Goal: Information Seeking & Learning: Learn about a topic

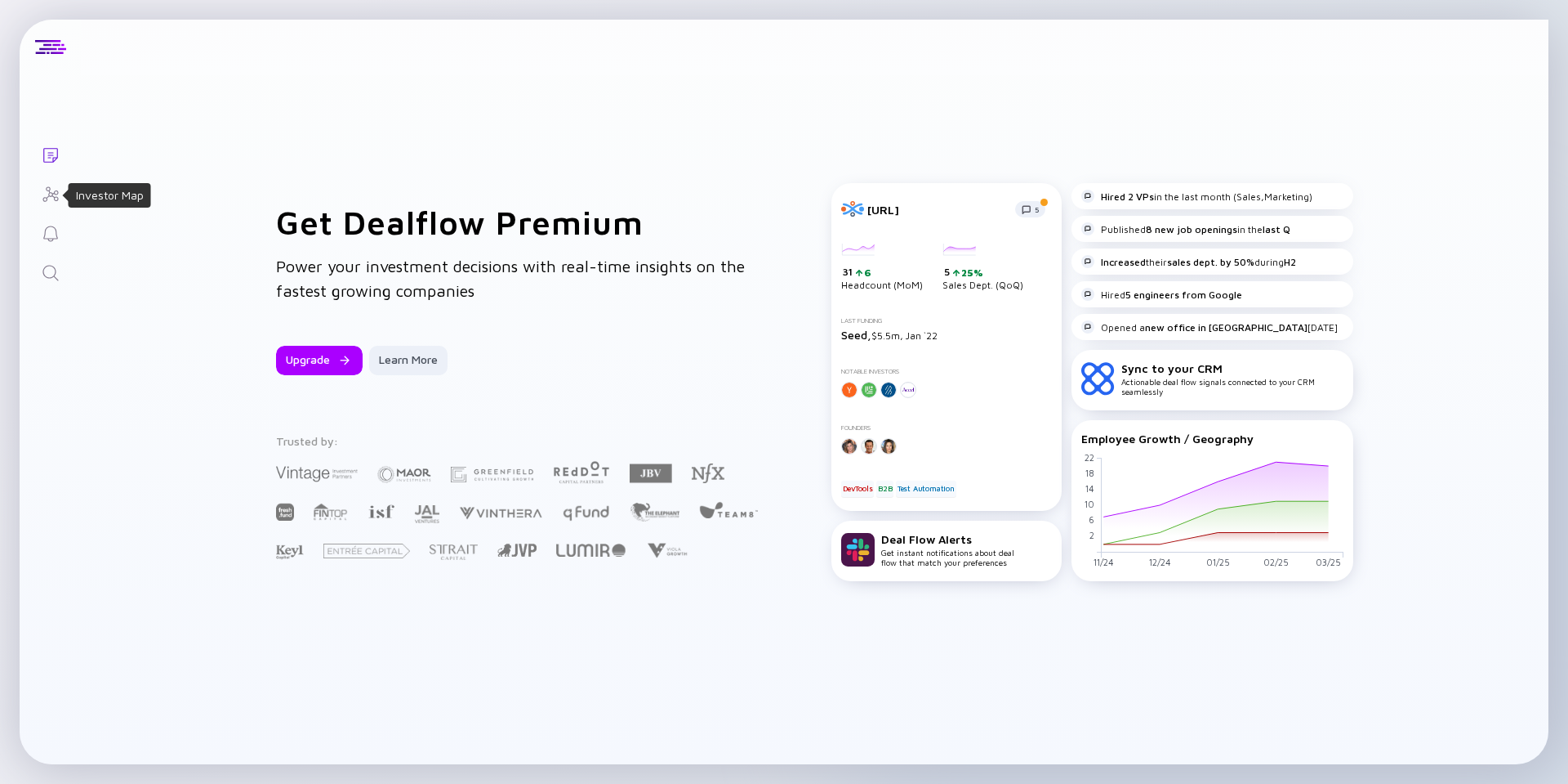
click at [46, 187] on icon "Investor Map" at bounding box center [50, 194] width 15 height 15
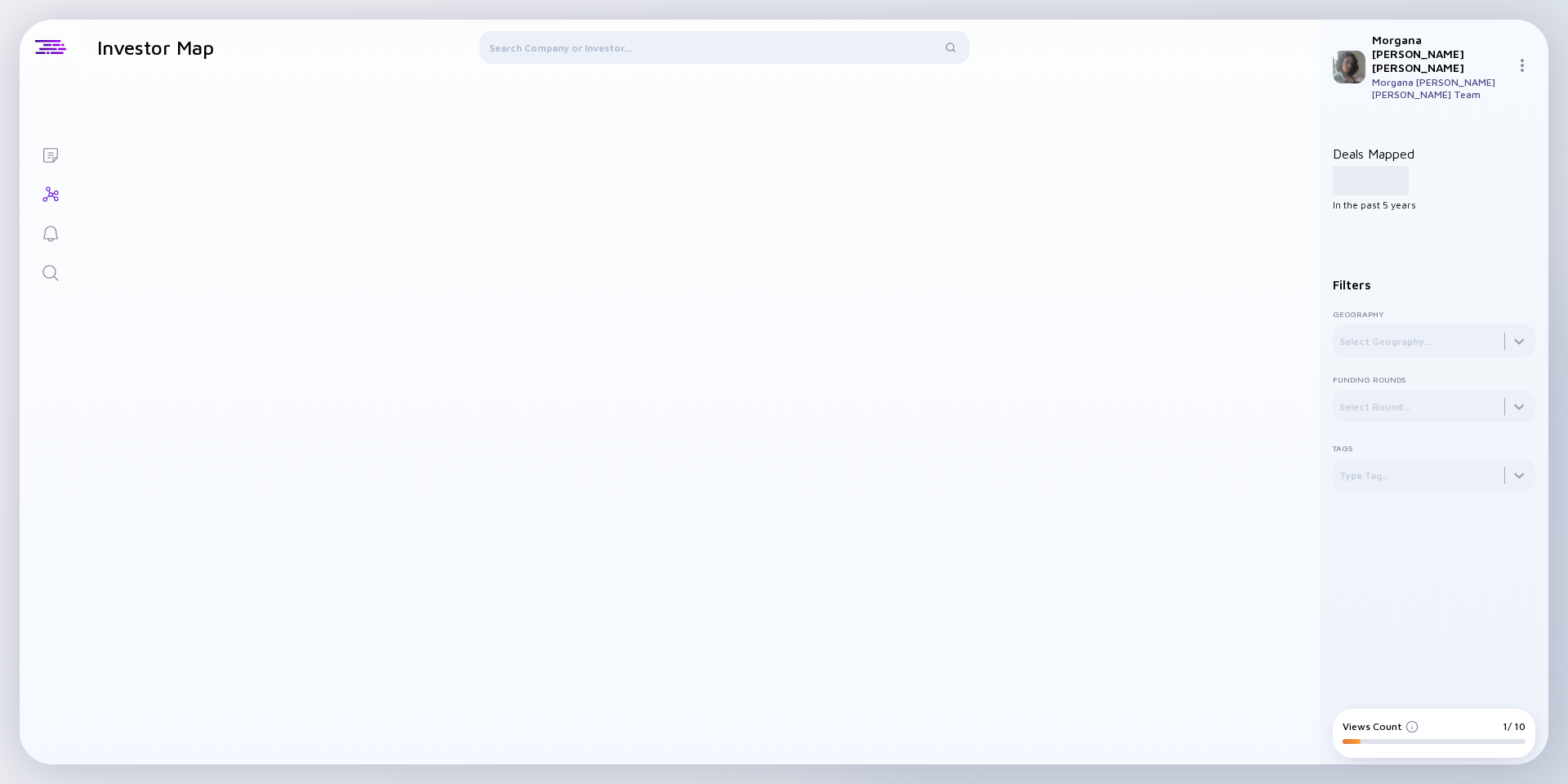
click at [541, 51] on div at bounding box center [724, 50] width 490 height 39
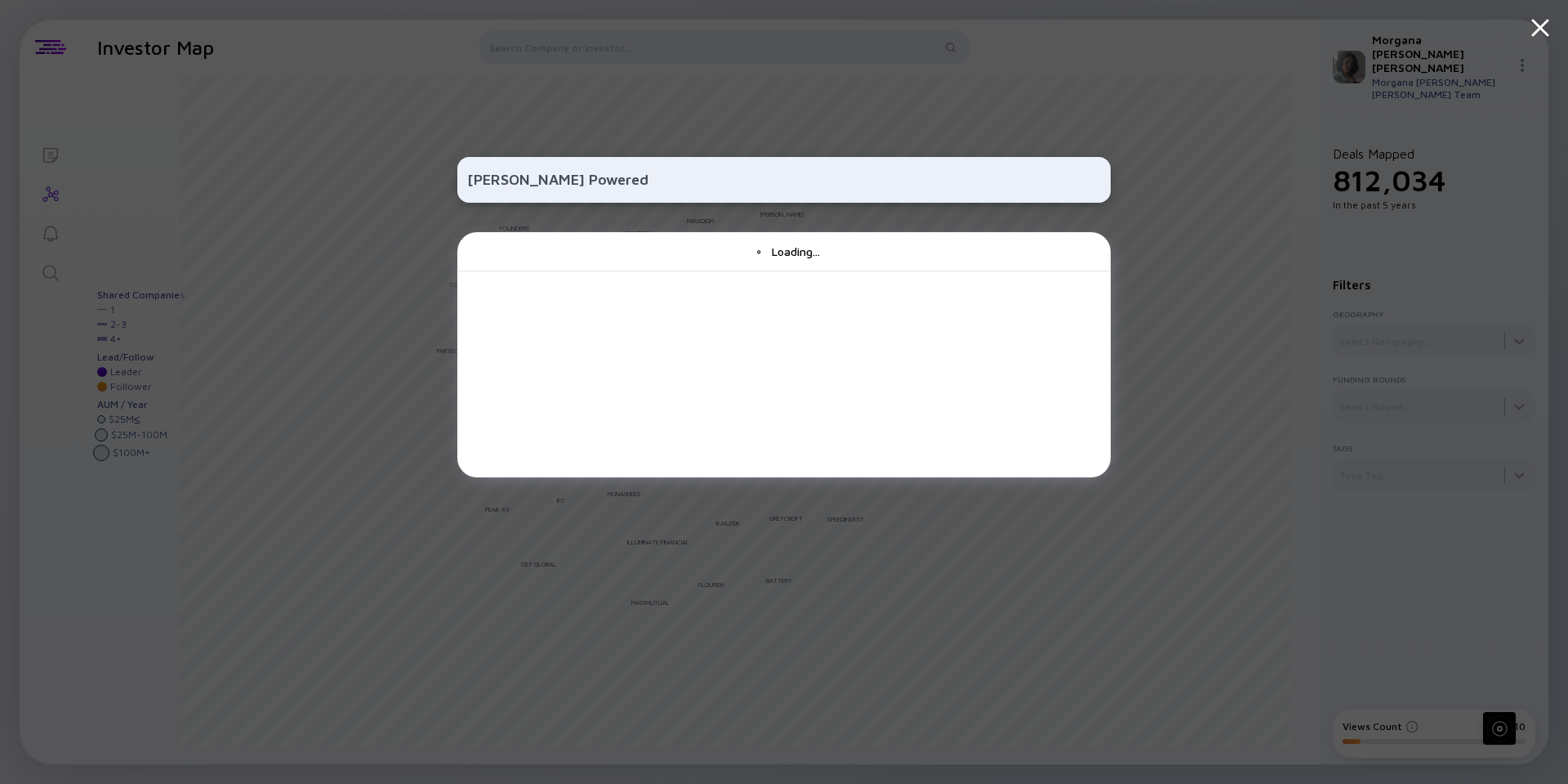
type input "[PERSON_NAME] Powered"
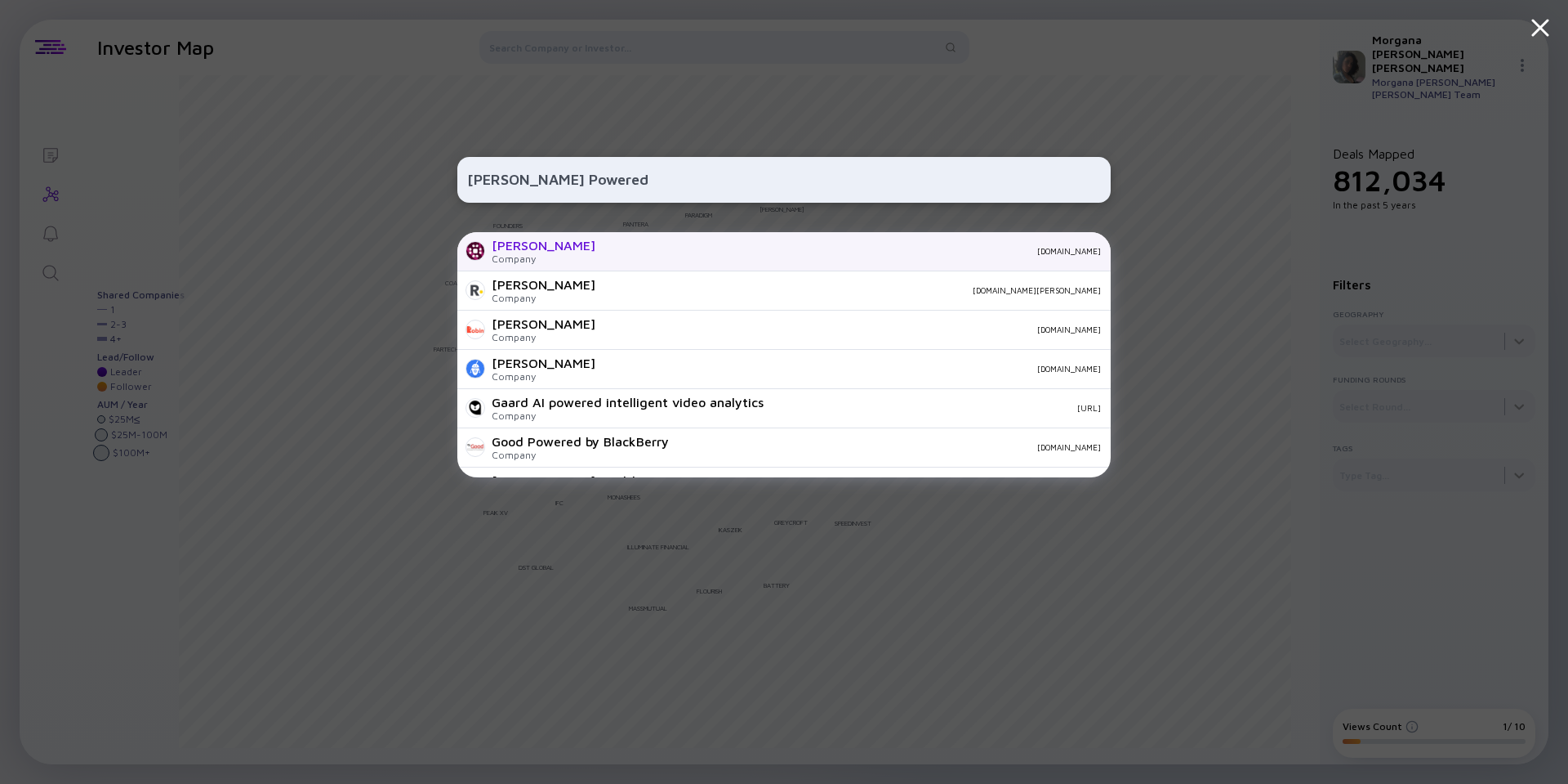
click at [526, 236] on div "[PERSON_NAME] Company [DOMAIN_NAME]" at bounding box center [784, 251] width 653 height 39
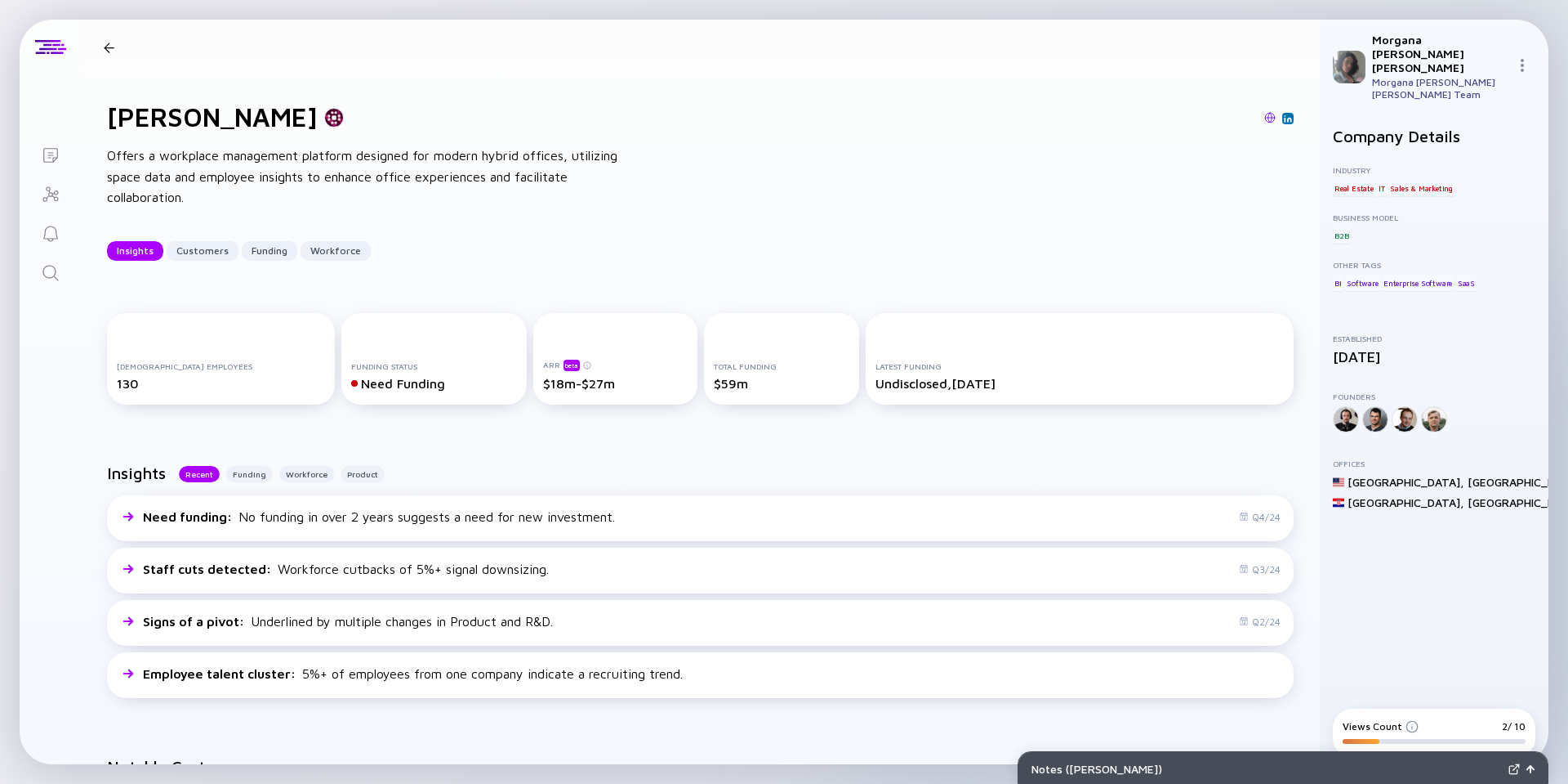
click at [419, 343] on div "Funding Status Need Funding" at bounding box center [435, 358] width 187 height 92
click at [243, 469] on div "Funding" at bounding box center [249, 474] width 46 height 16
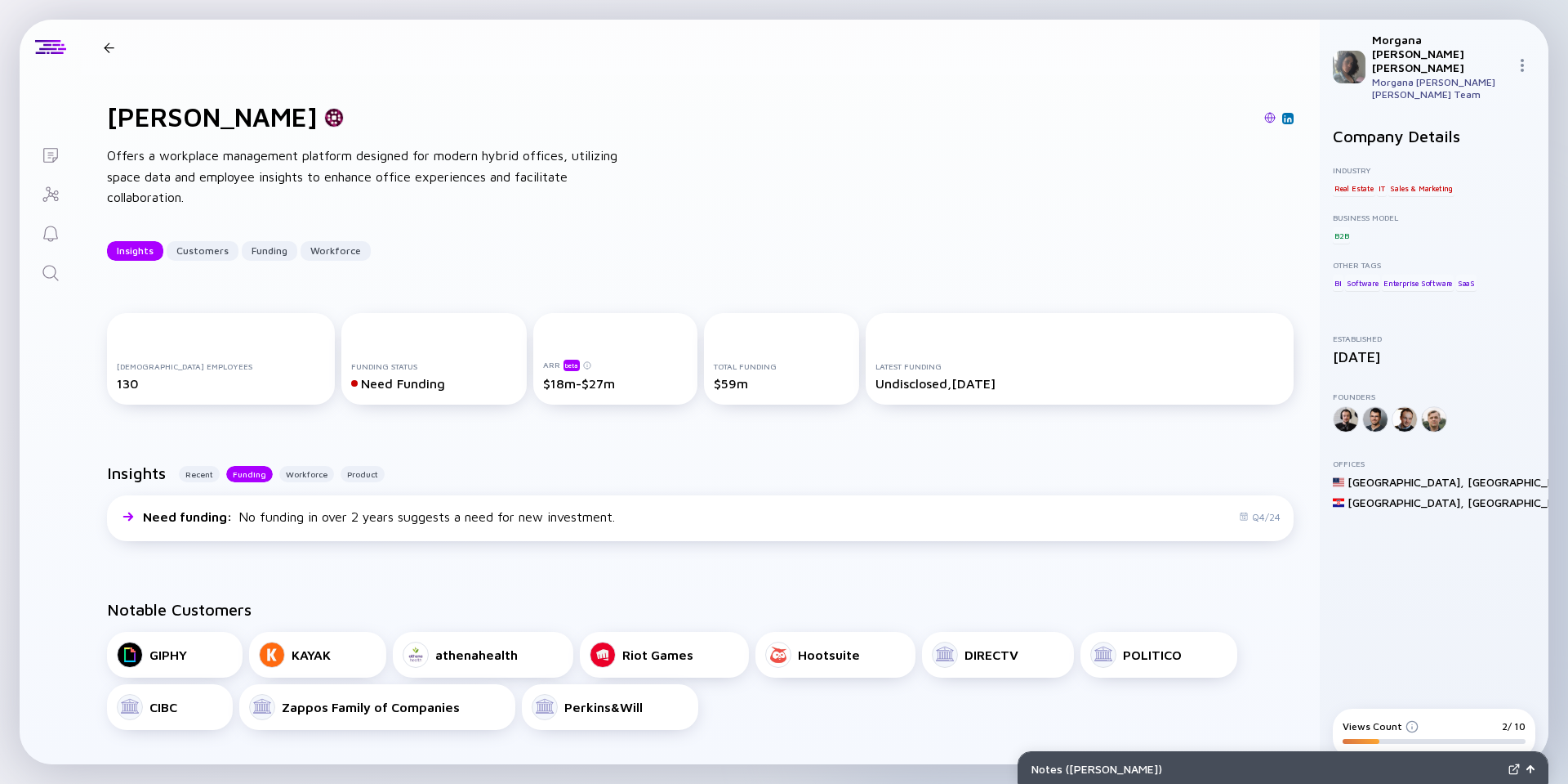
click at [589, 605] on h2 "Notable Customers" at bounding box center [700, 609] width 1187 height 19
click at [321, 662] on div "KAYAK" at bounding box center [311, 654] width 39 height 15
click at [204, 660] on div "GIPHY" at bounding box center [175, 654] width 116 height 26
click at [497, 660] on div "athenahealth" at bounding box center [476, 654] width 82 height 15
click at [501, 590] on div "Notable Customers GIPHY KAYAK athenahealth Riot Games Hootsuite DIRECTV POLITIC…" at bounding box center [700, 664] width 1239 height 182
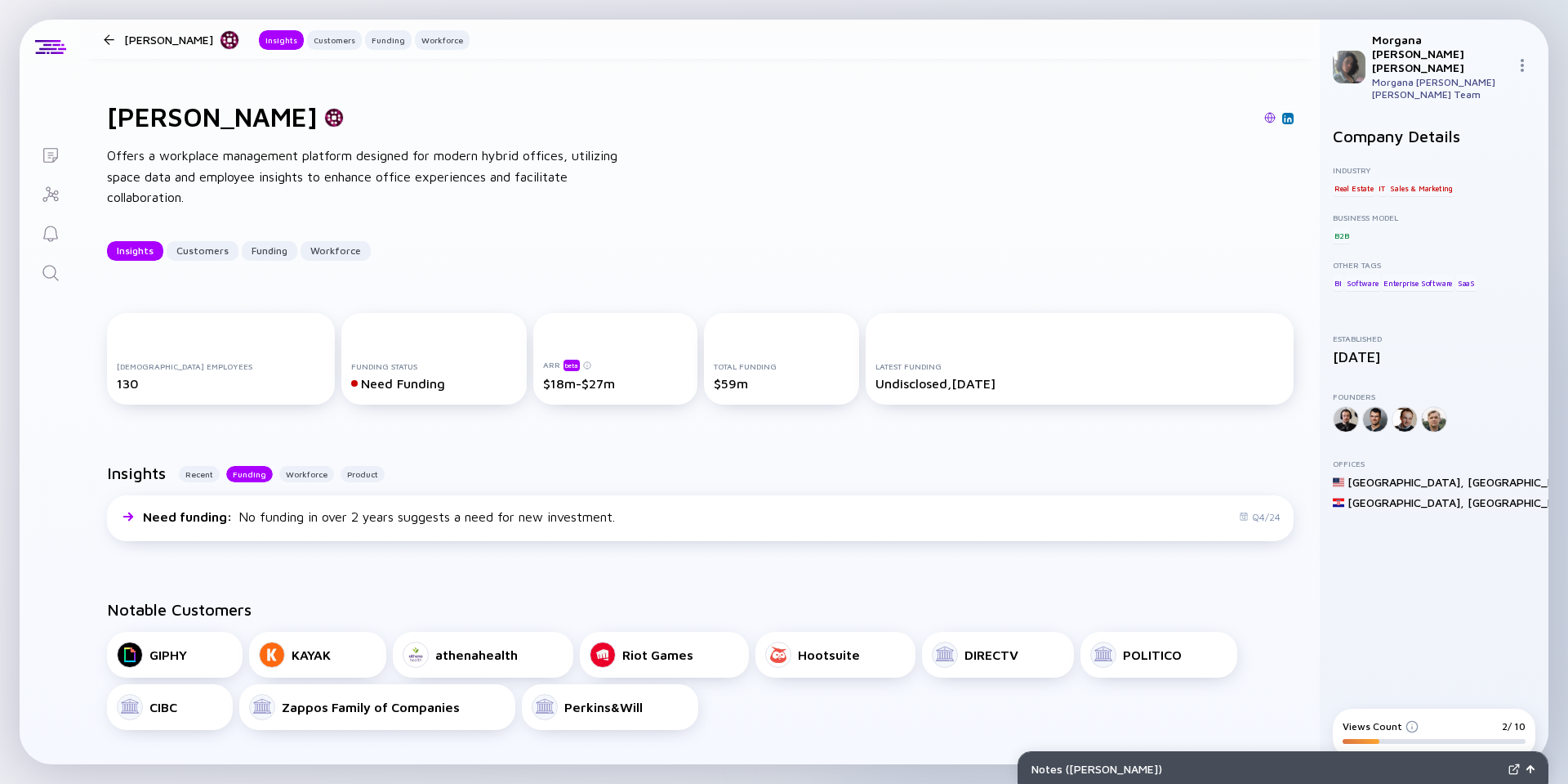
scroll to position [295, 0]
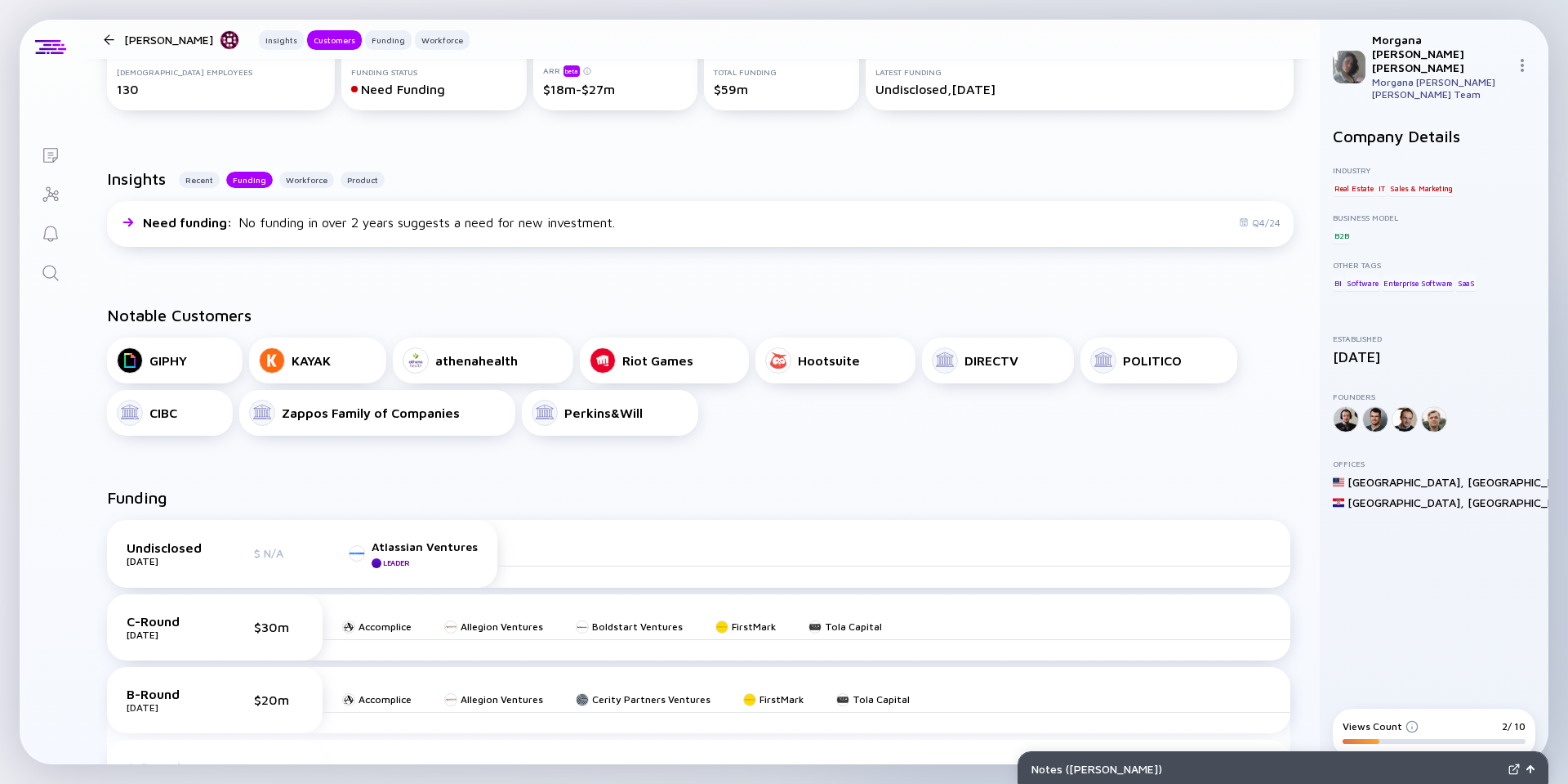
click at [452, 363] on div "athenahealth" at bounding box center [476, 360] width 82 height 15
click at [640, 360] on div "Riot Games" at bounding box center [658, 360] width 71 height 15
click at [845, 364] on div "Hootsuite" at bounding box center [829, 360] width 63 height 15
drag, startPoint x: 1008, startPoint y: 373, endPoint x: 1158, endPoint y: 354, distance: 151.2
click at [1009, 373] on div "DIRECTV" at bounding box center [998, 360] width 132 height 26
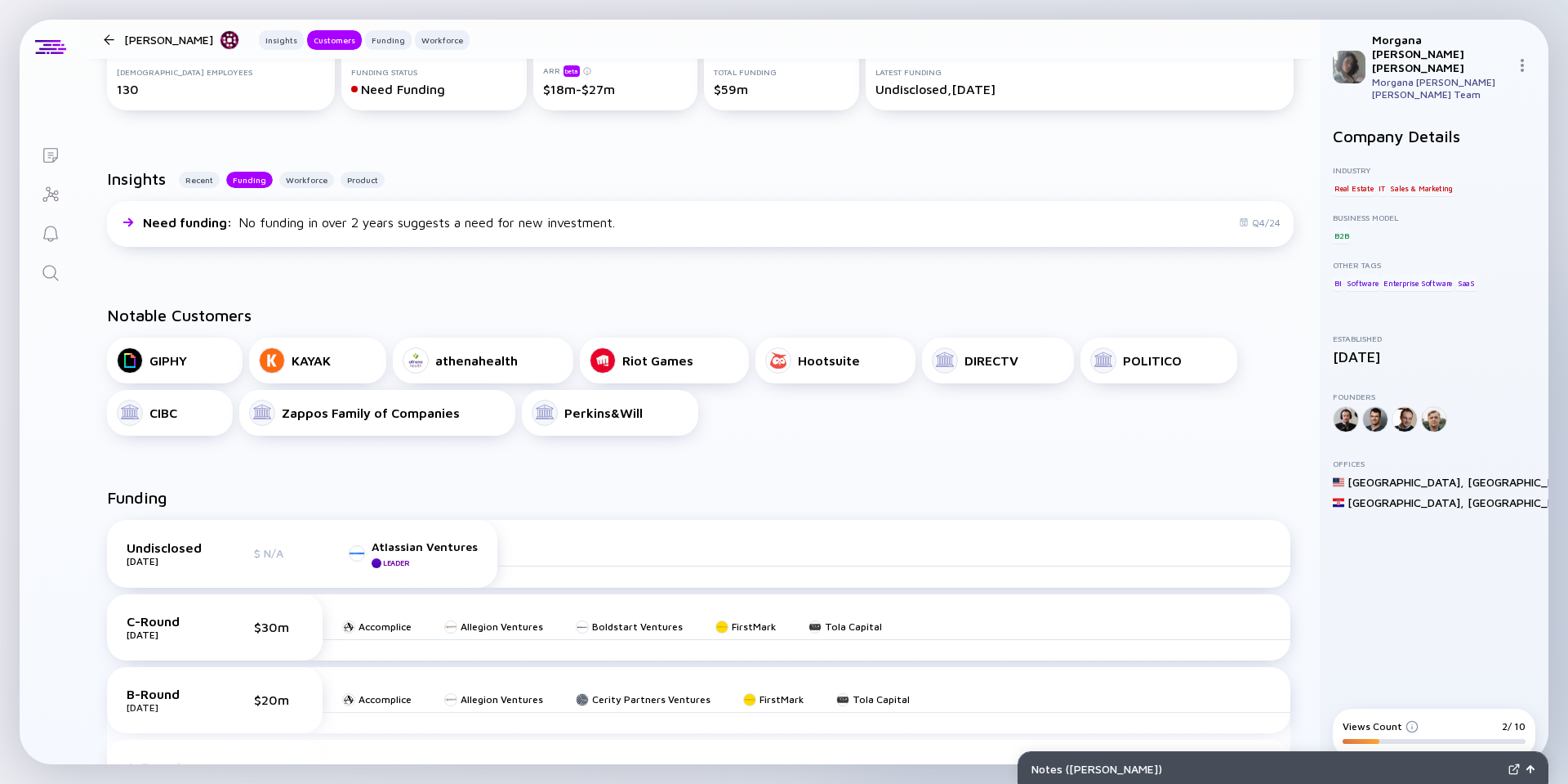
click at [1159, 354] on div "POLITICO" at bounding box center [1152, 360] width 59 height 15
drag, startPoint x: 137, startPoint y: 406, endPoint x: 291, endPoint y: 404, distance: 154.0
click at [138, 406] on div at bounding box center [130, 412] width 26 height 26
click at [365, 402] on div "Zappos Family of Companies" at bounding box center [377, 412] width 256 height 26
click at [524, 407] on div "Perkins&Will" at bounding box center [610, 412] width 177 height 45
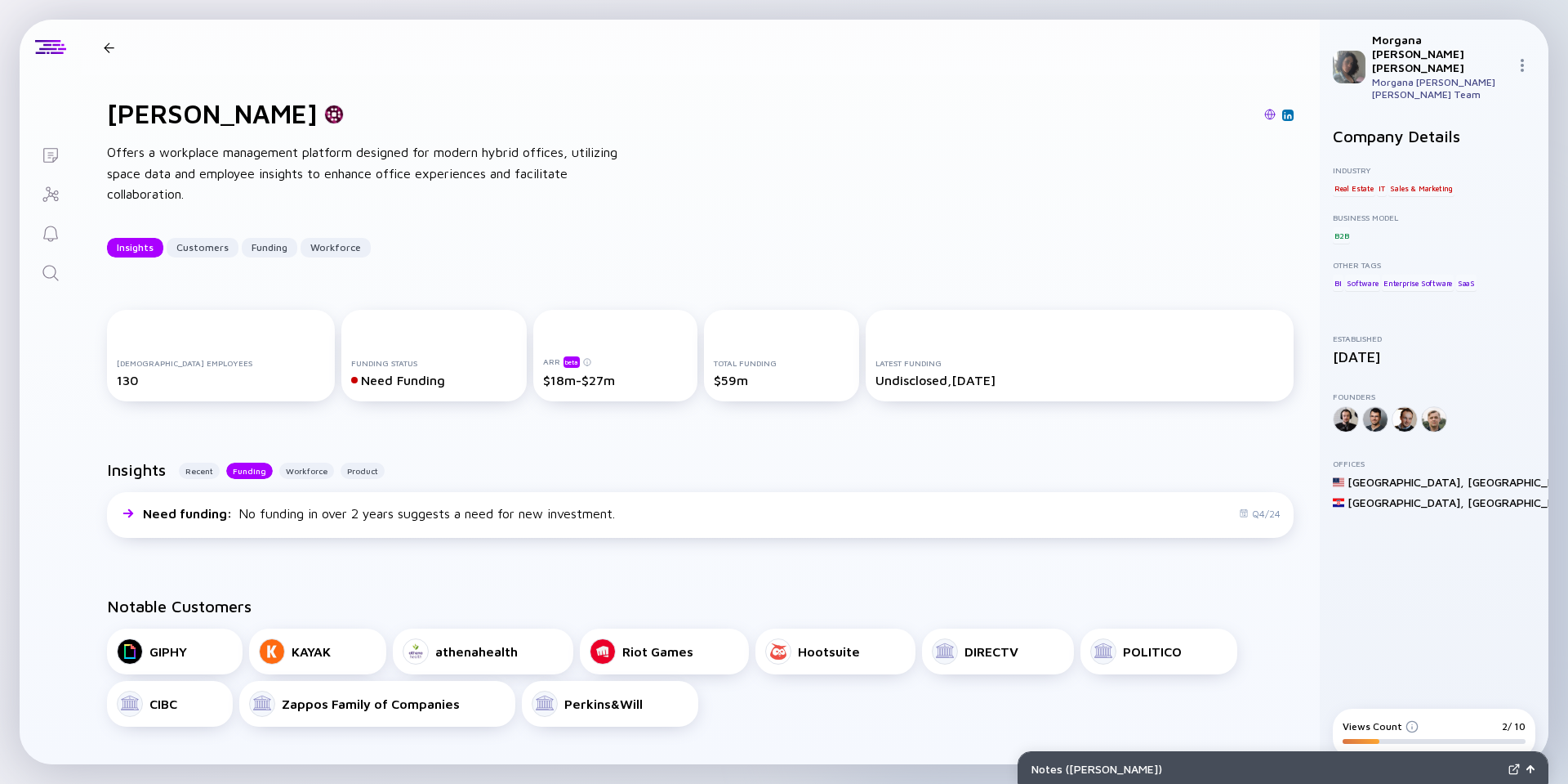
scroll to position [0, 0]
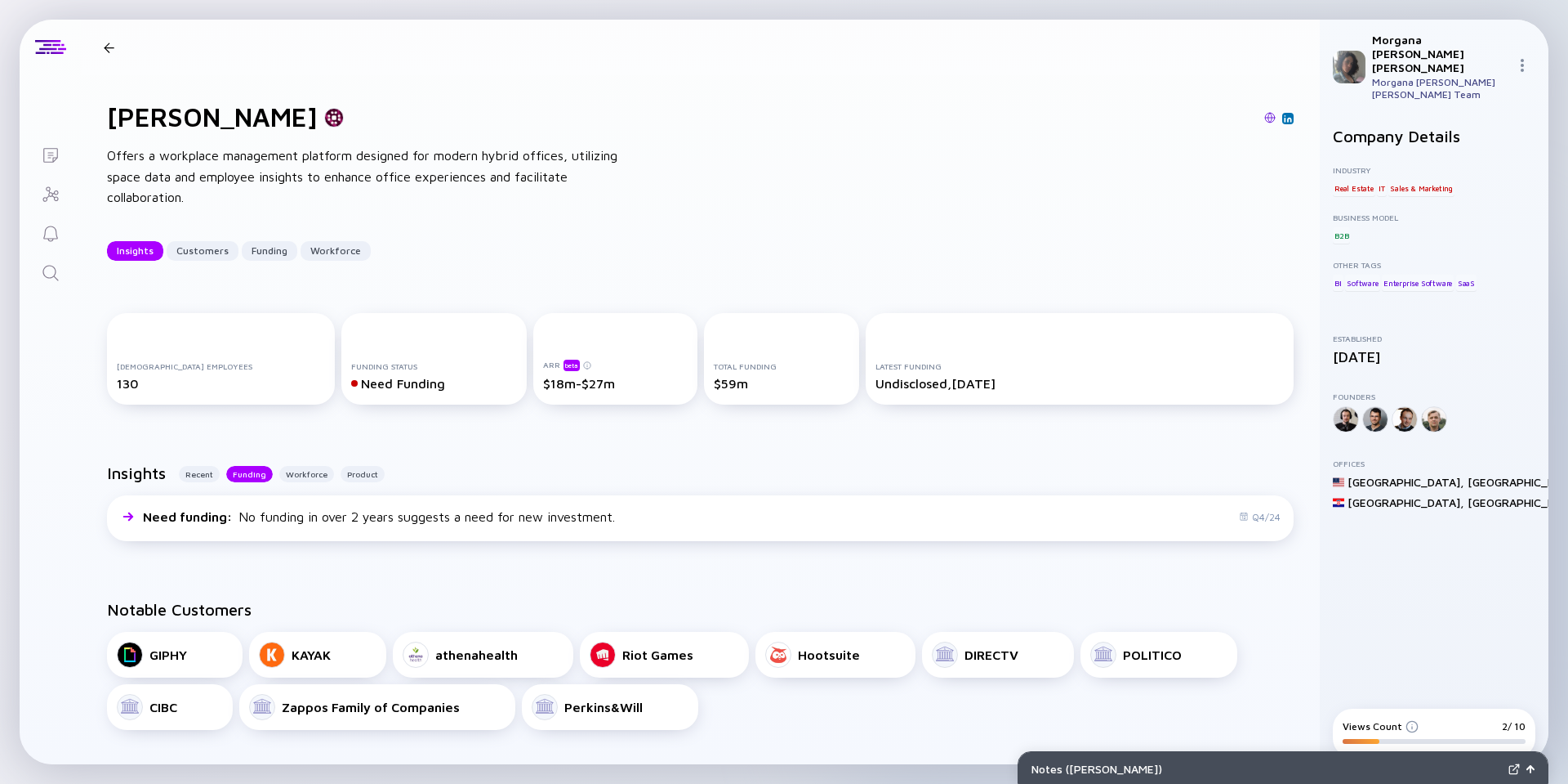
click at [110, 43] on div at bounding box center [110, 48] width 11 height 11
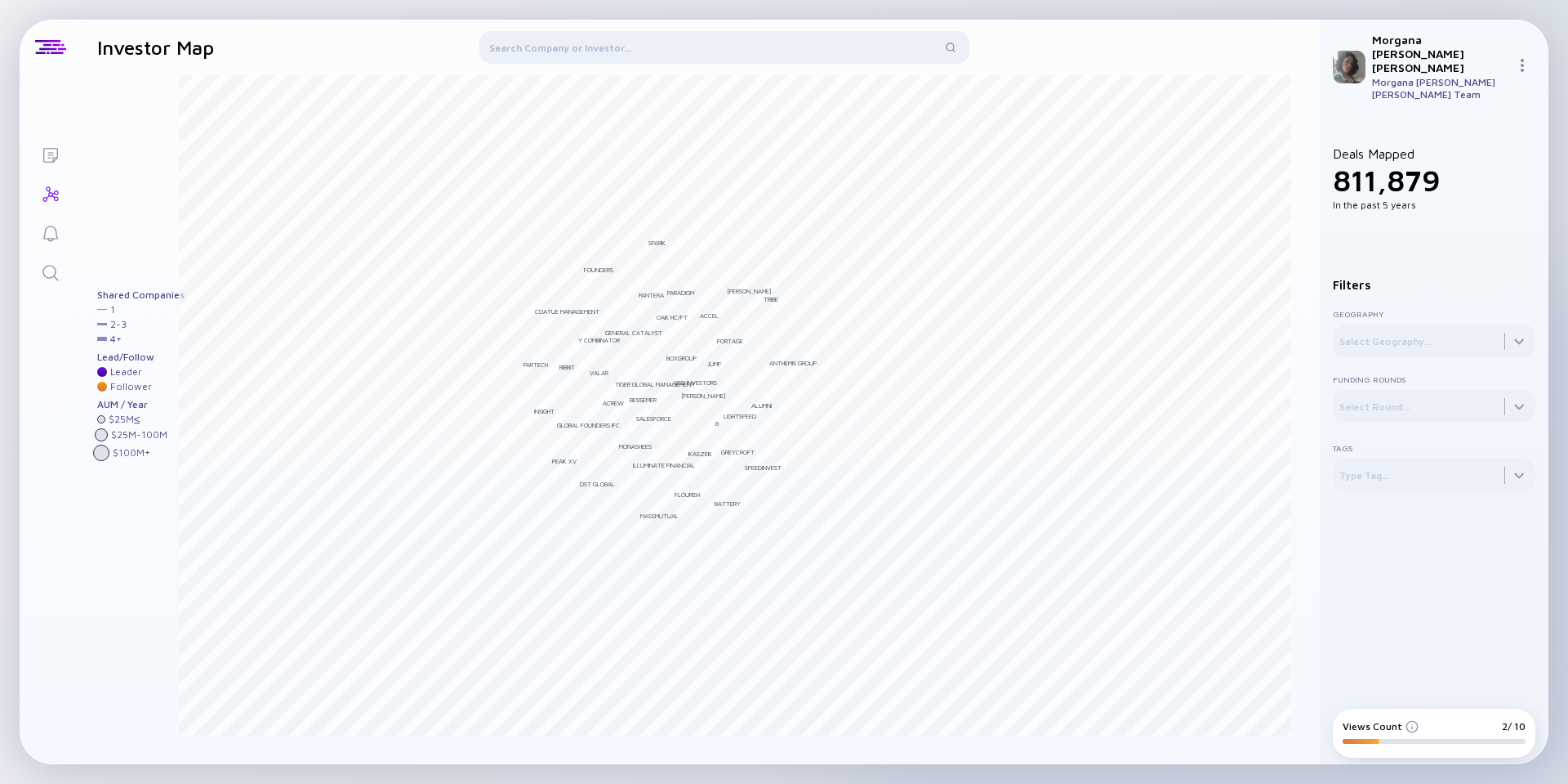
click at [659, 38] on div at bounding box center [724, 50] width 490 height 39
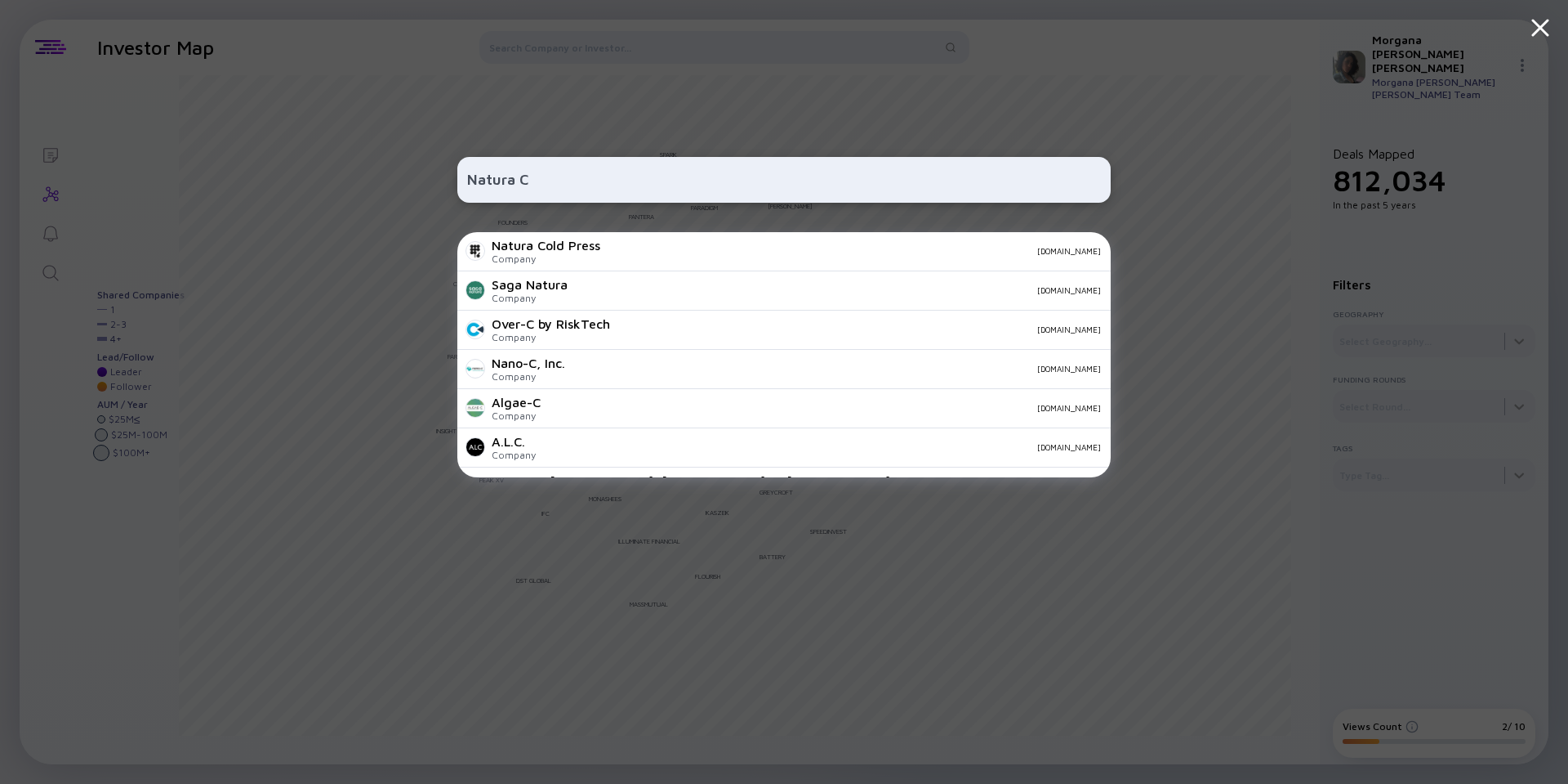
type input "Natura"
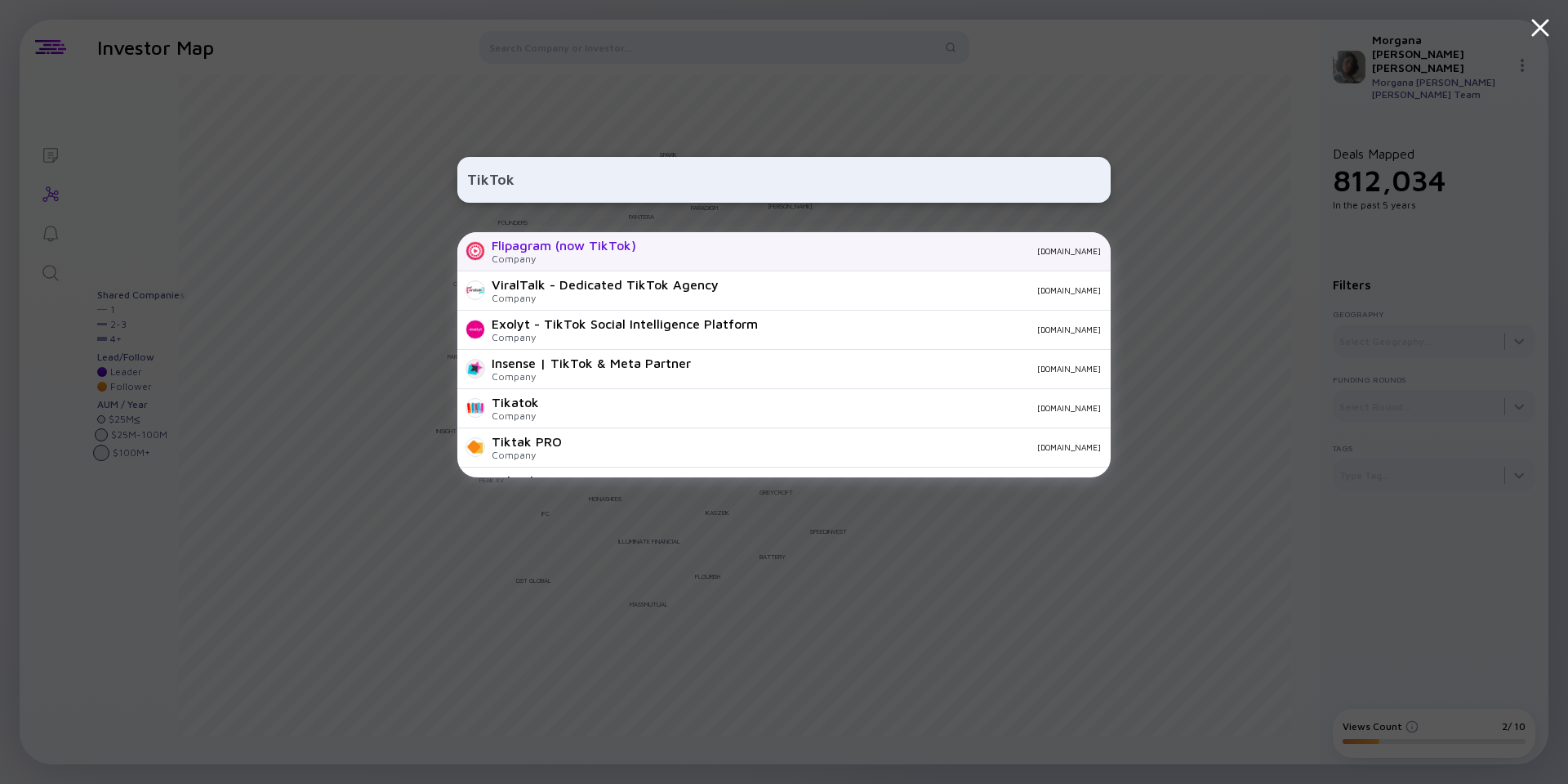
type input "TikTok"
click at [726, 256] on div "Flipagram (now TikTok) Company [DOMAIN_NAME]" at bounding box center [784, 251] width 653 height 39
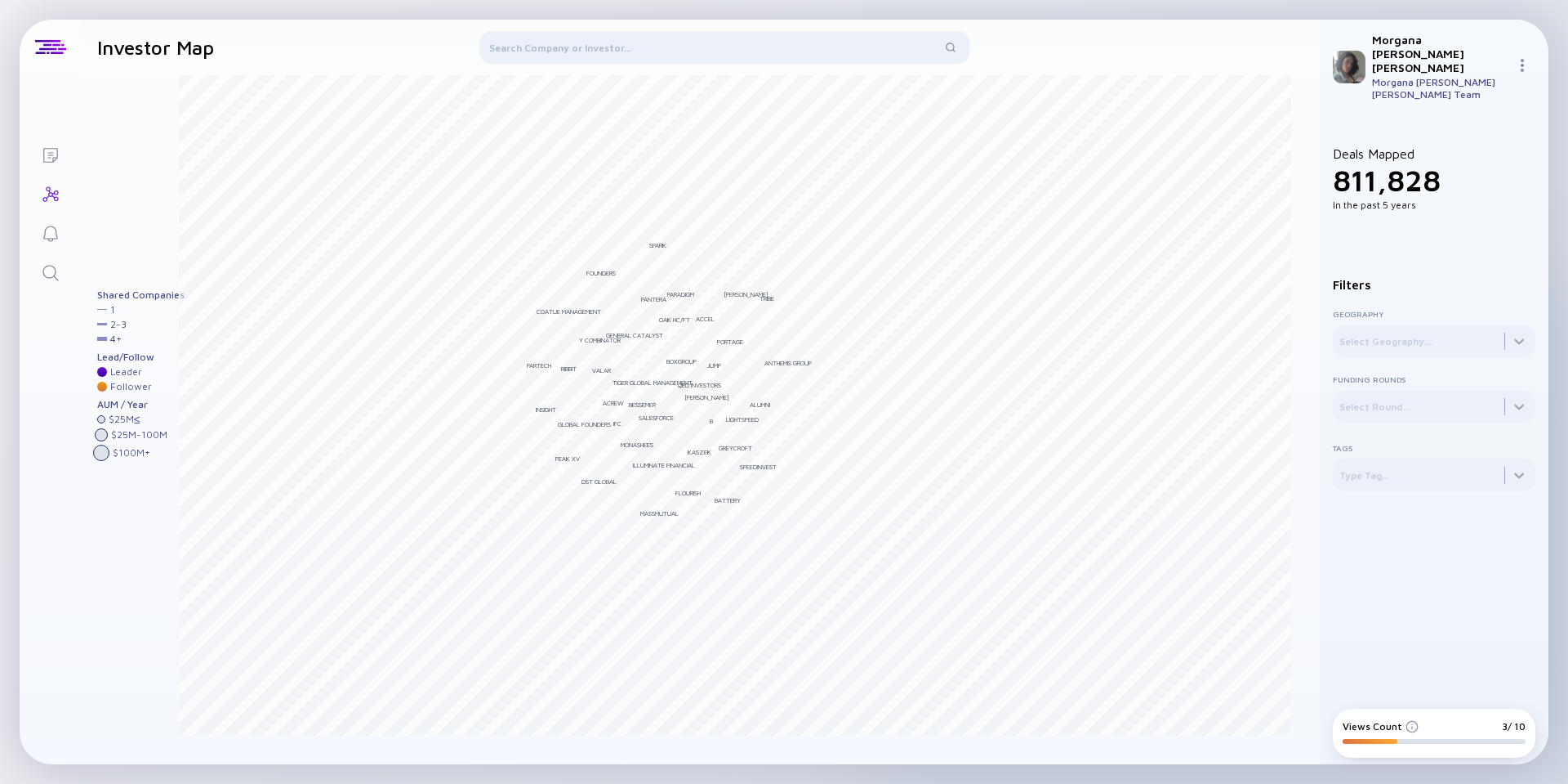
click at [632, 45] on div at bounding box center [724, 50] width 490 height 39
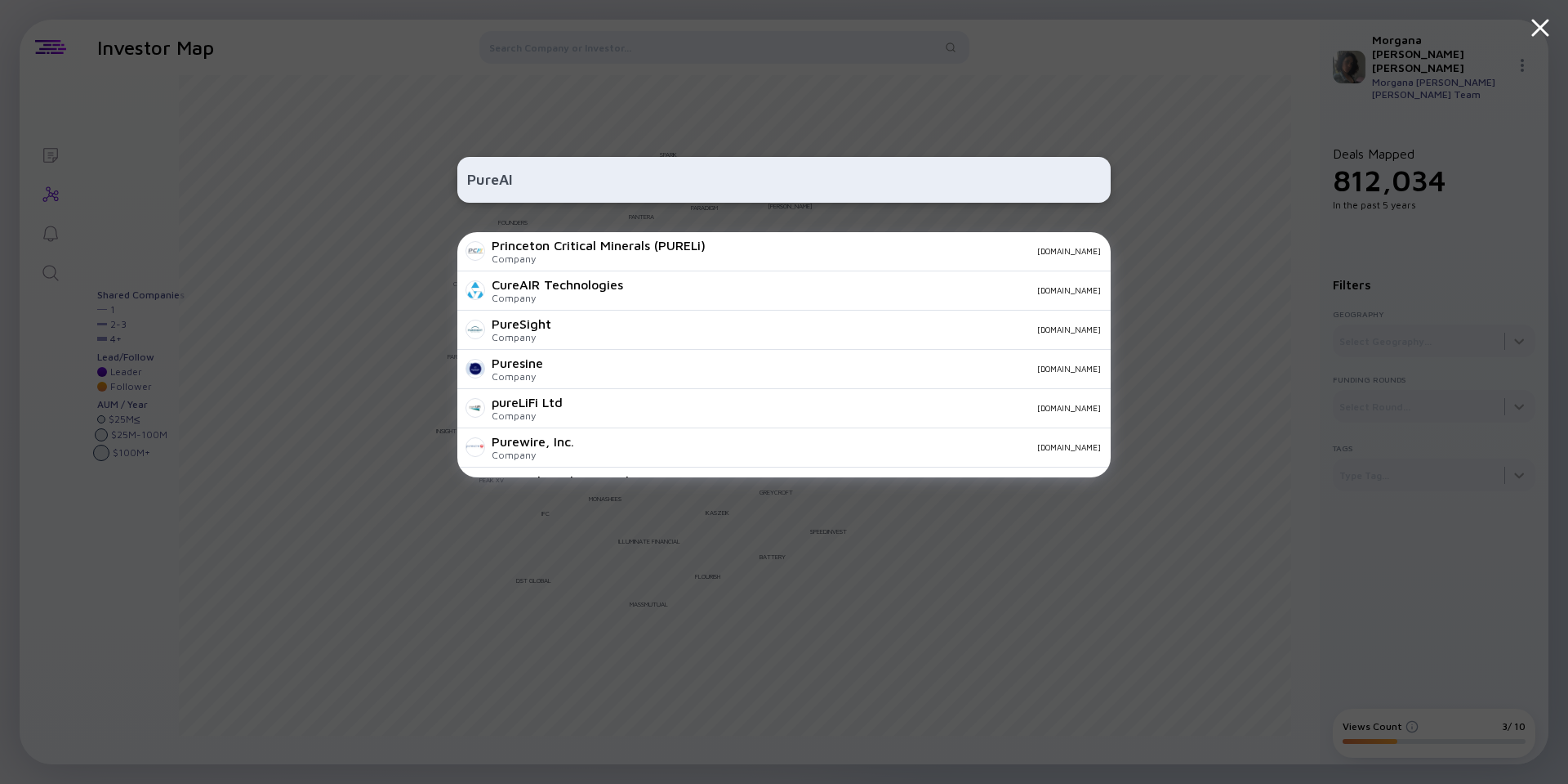
click at [629, 182] on input "PureAI" at bounding box center [784, 179] width 634 height 29
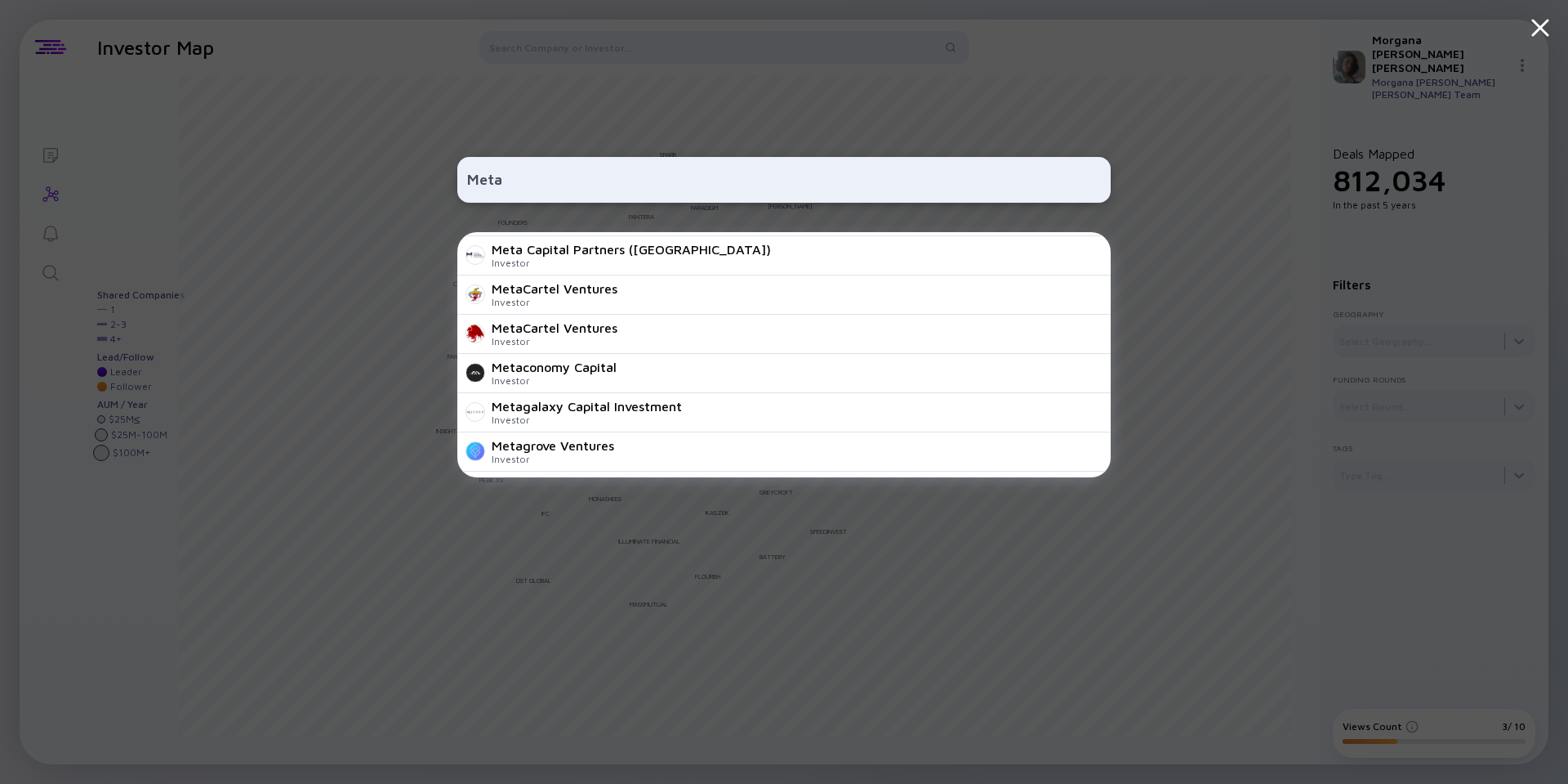
scroll to position [735, 0]
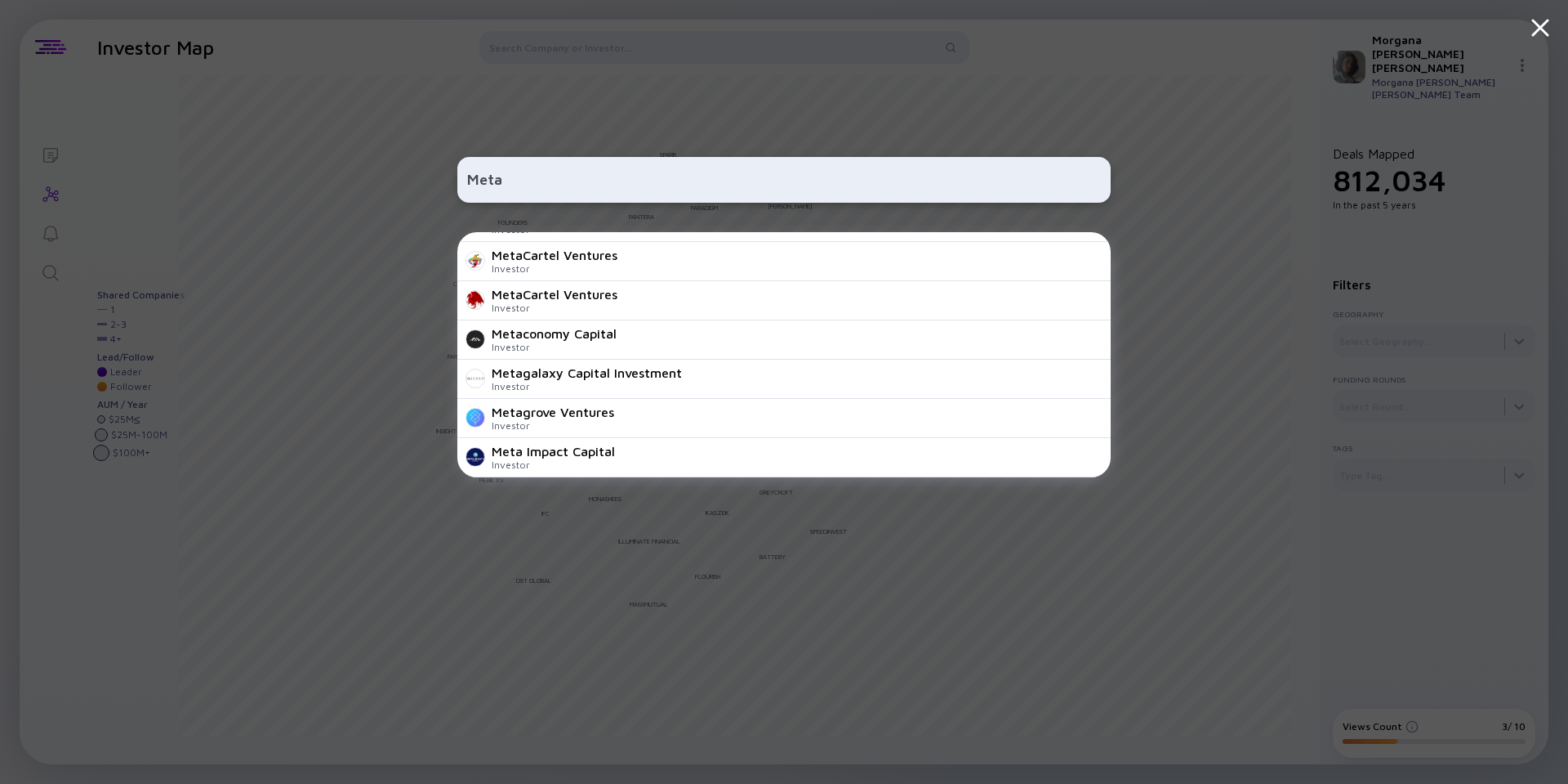
click at [526, 176] on input "Meta" at bounding box center [784, 179] width 634 height 29
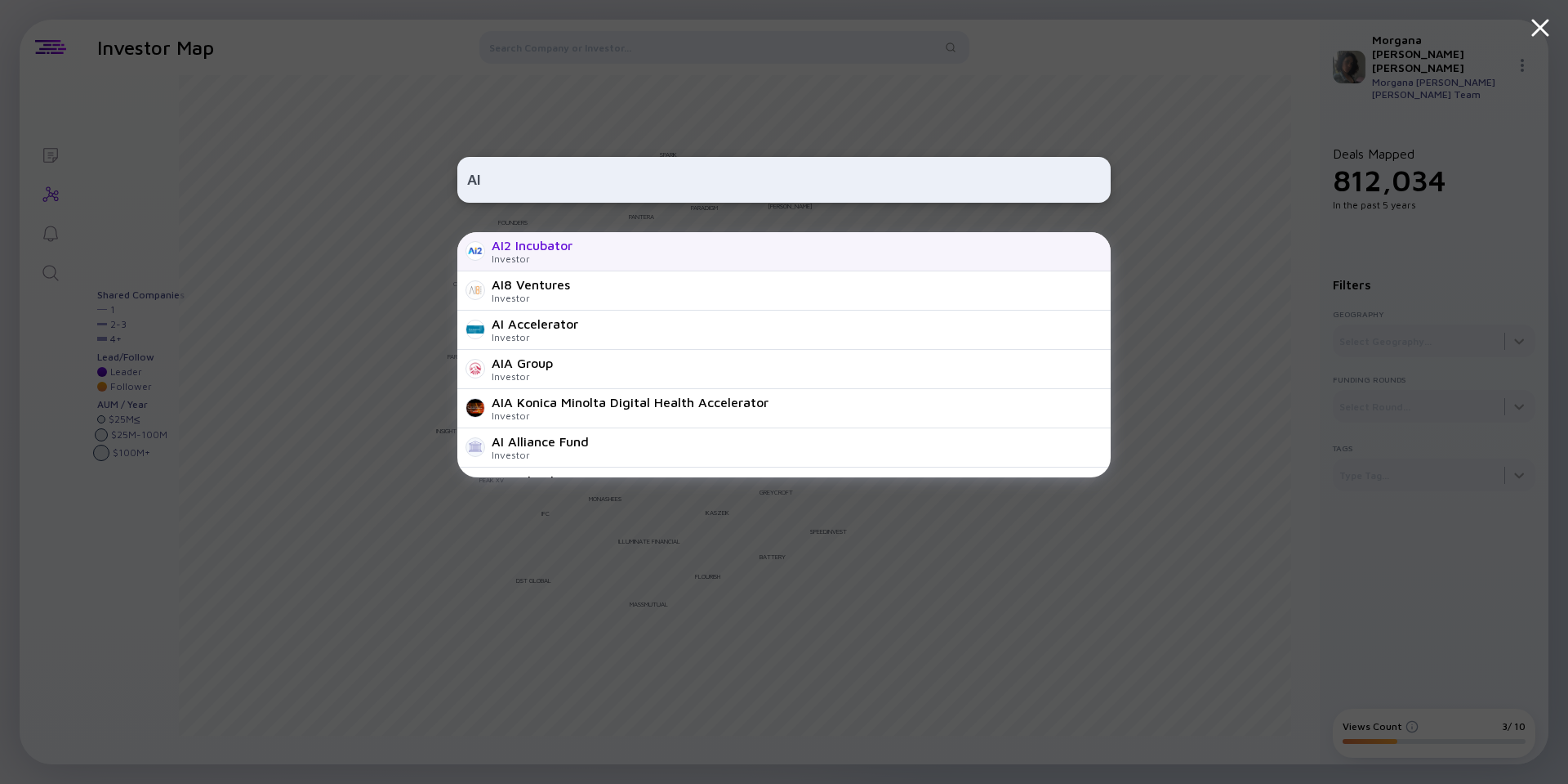
type input "AI"
click at [606, 237] on div "AI2 Incubator Investor" at bounding box center [784, 251] width 653 height 39
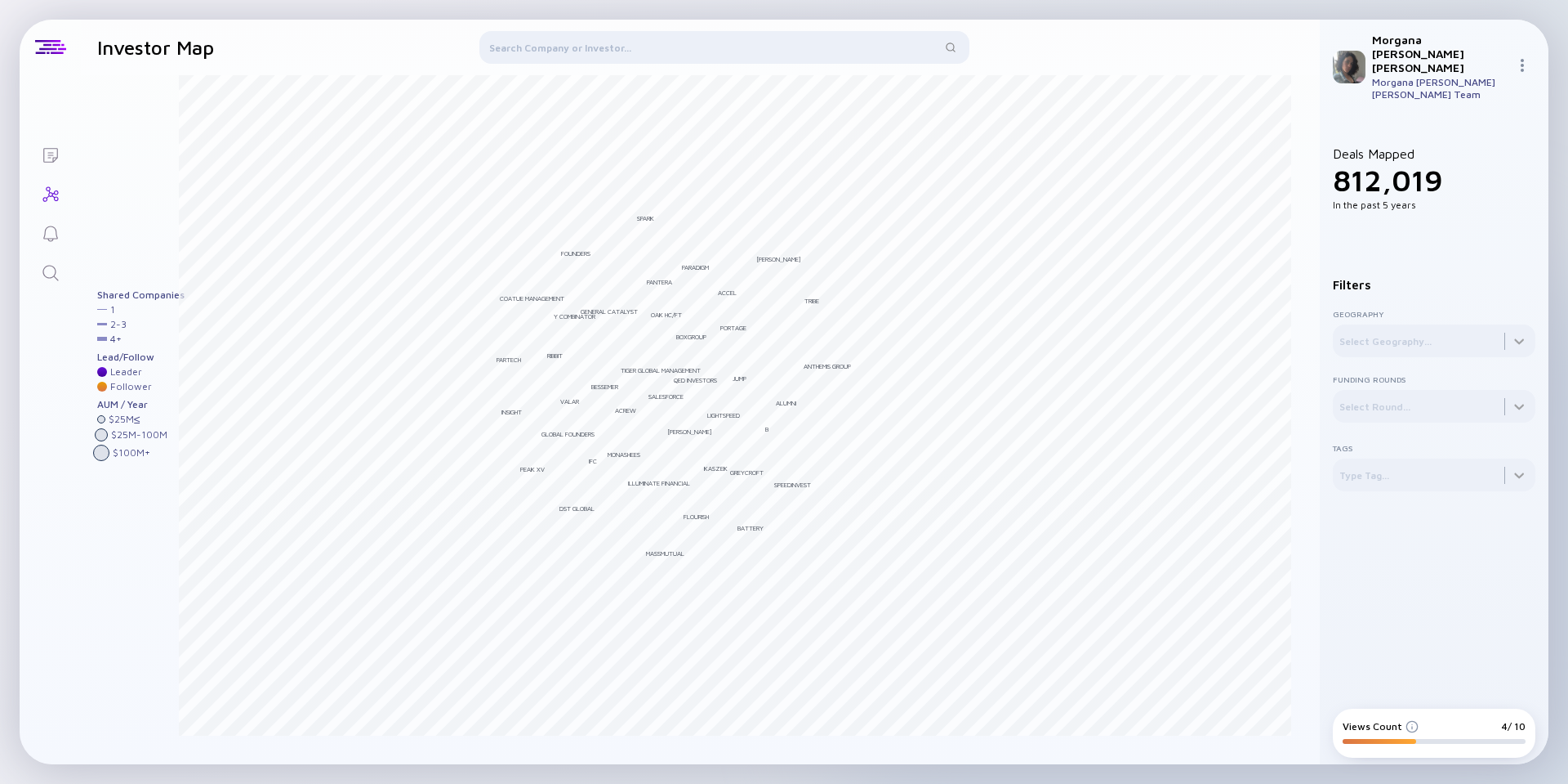
click at [633, 45] on div at bounding box center [724, 50] width 490 height 39
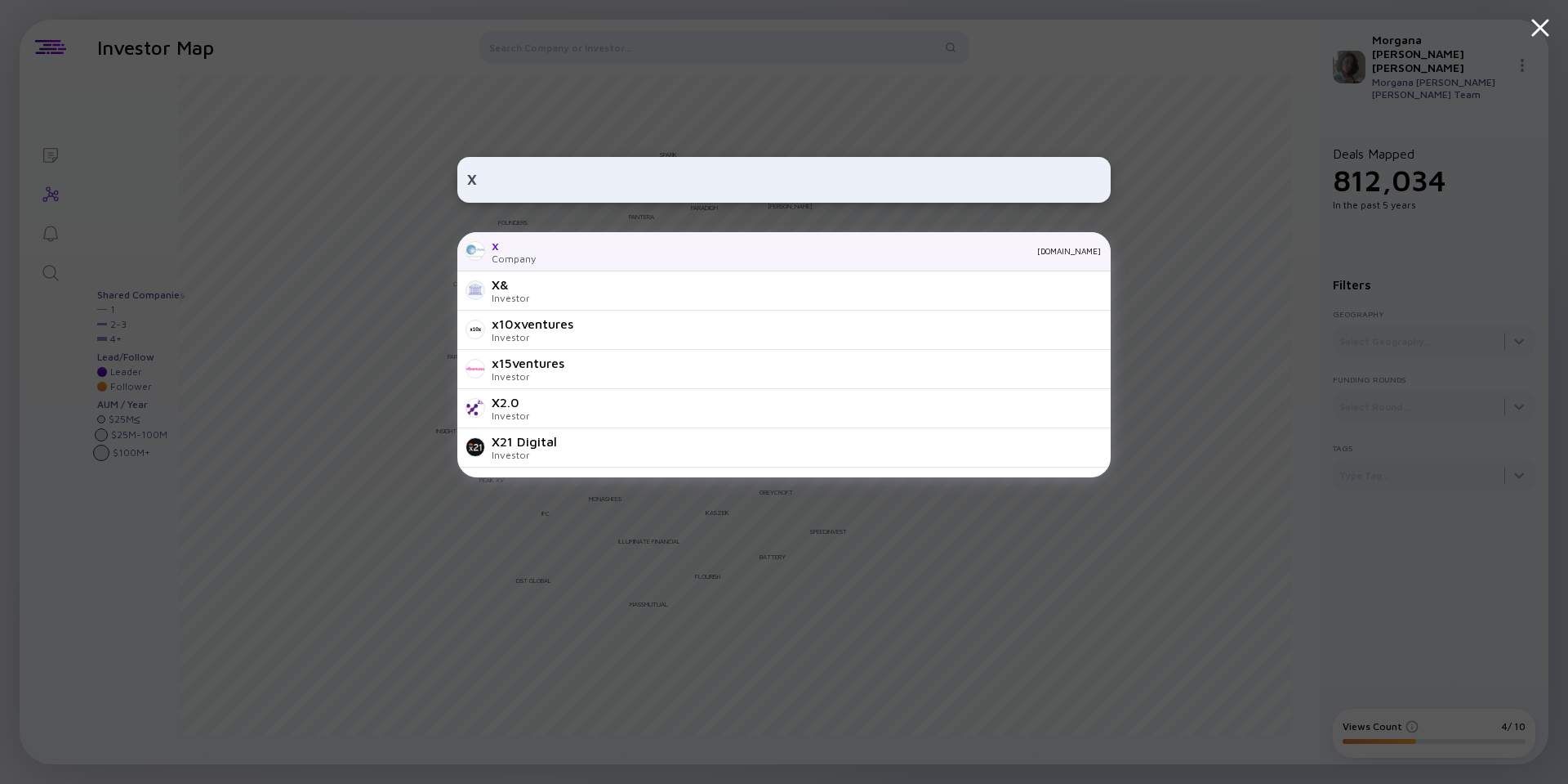
type input "X"
click at [556, 252] on div "[DOMAIN_NAME]" at bounding box center [824, 250] width 552 height 10
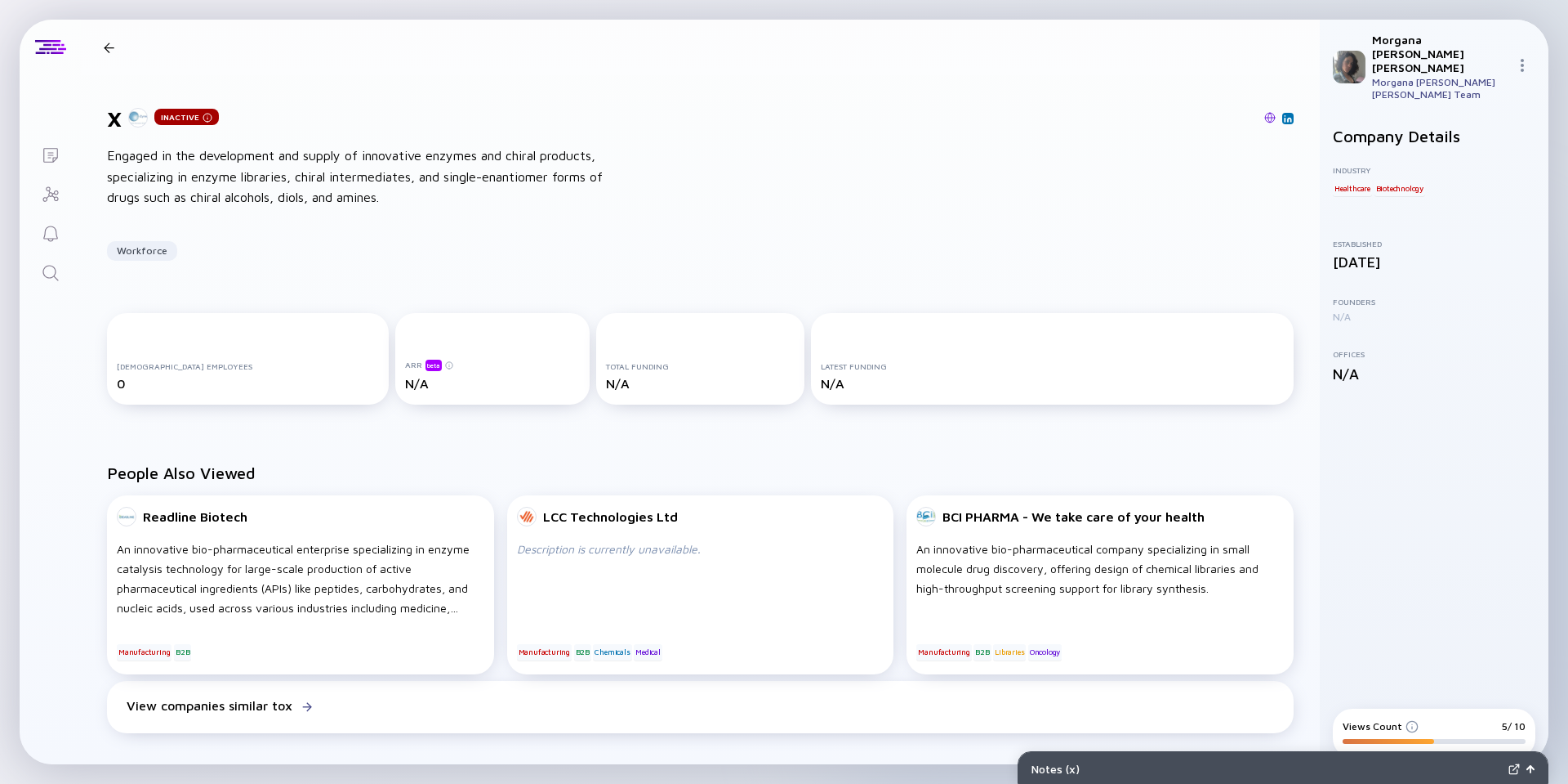
click at [606, 378] on div "N/A" at bounding box center [700, 383] width 189 height 15
click at [606, 386] on div "N/A" at bounding box center [700, 383] width 189 height 15
click at [1026, 373] on div "Latest Funding N/A" at bounding box center [1052, 376] width 463 height 29
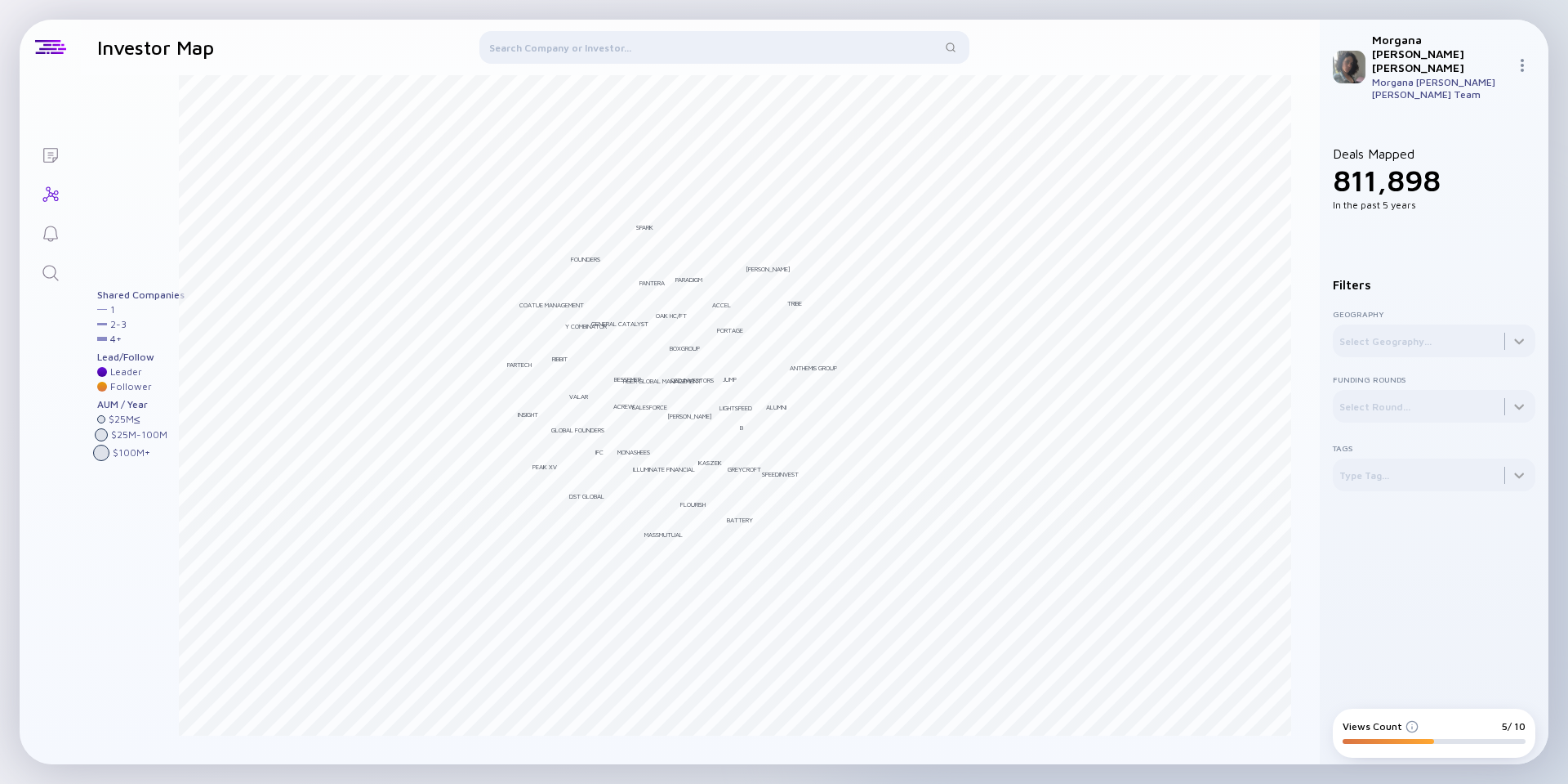
click at [610, 35] on div at bounding box center [724, 50] width 490 height 39
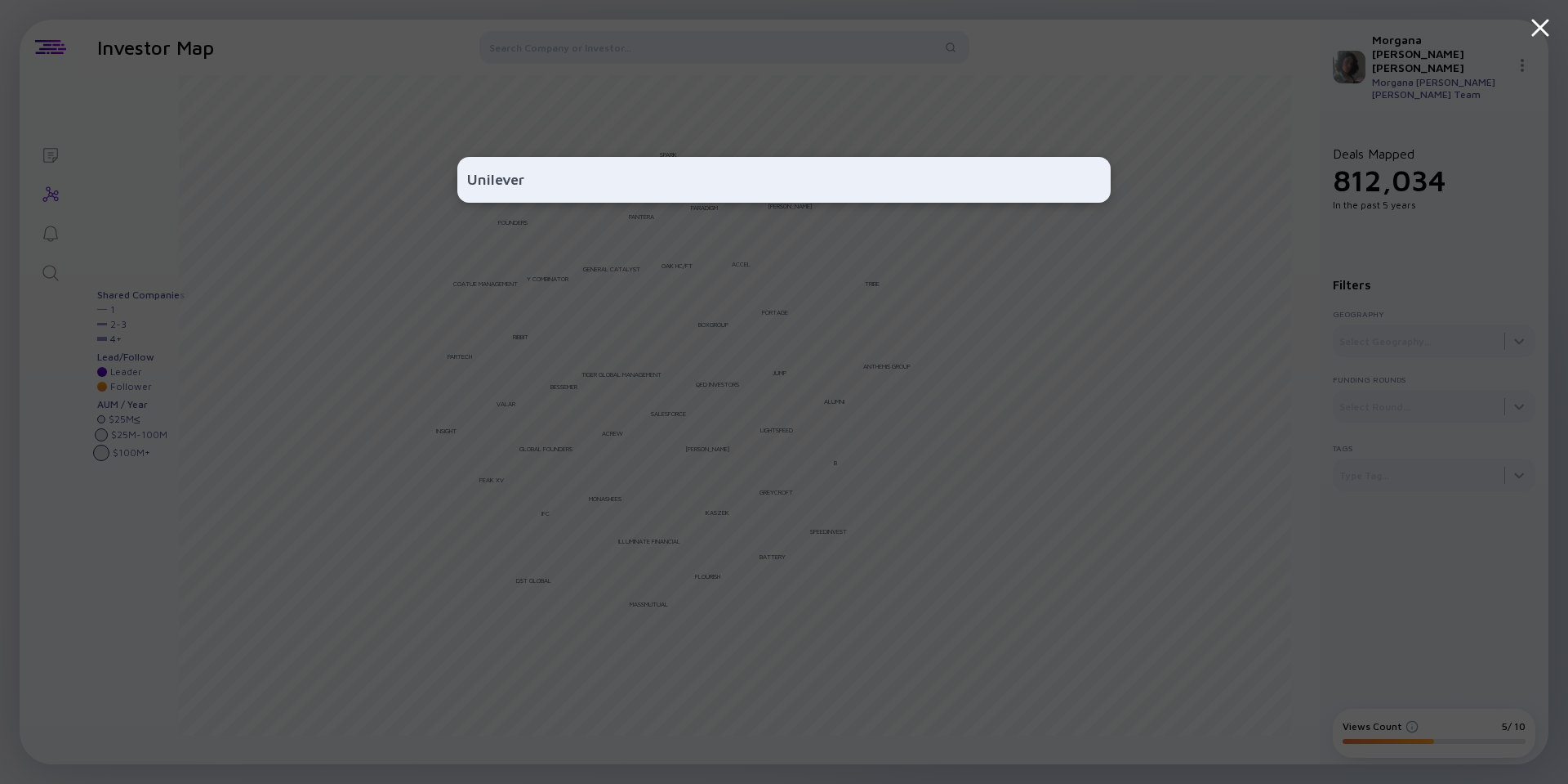
type input "Unilever"
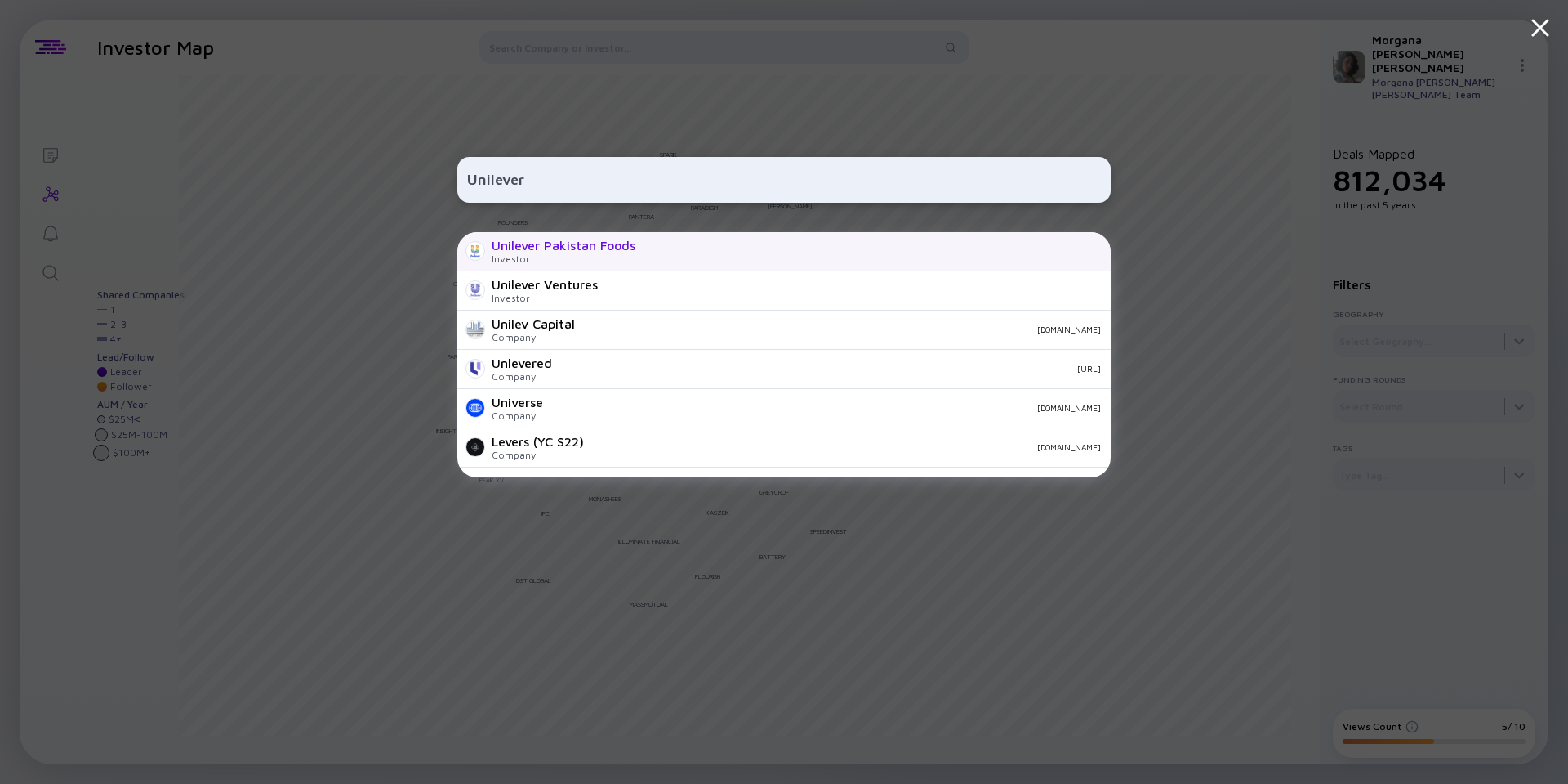
click at [643, 249] on div "Unilever Pakistan Foods Investor" at bounding box center [784, 251] width 653 height 39
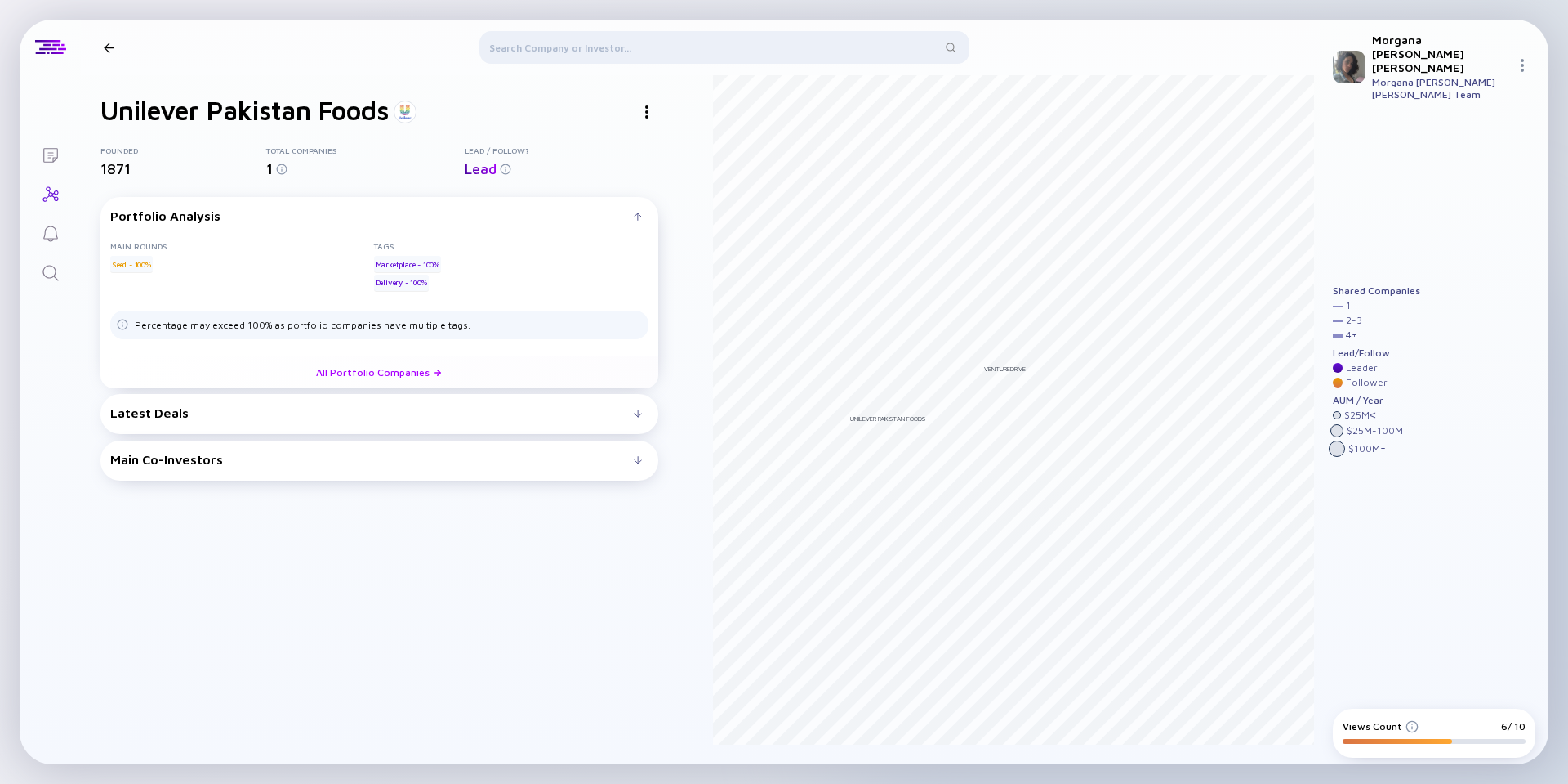
click at [629, 415] on div "Latest Deals" at bounding box center [372, 412] width 524 height 15
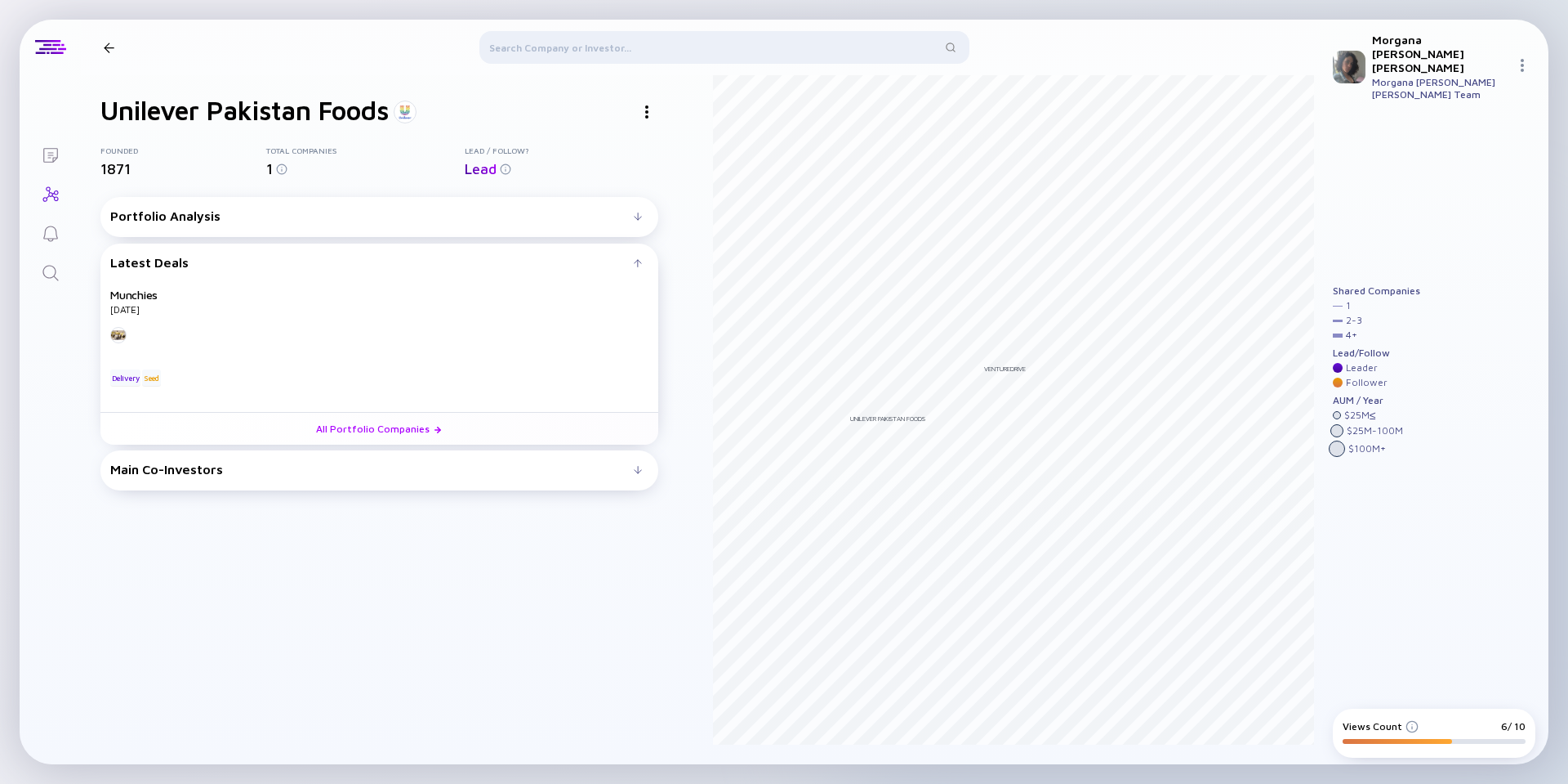
click at [648, 488] on div "Main Co-Investors # investors investing before Unilever Pakistan Foods : Unilev…" at bounding box center [380, 470] width 558 height 40
click at [636, 473] on div at bounding box center [638, 469] width 8 height 8
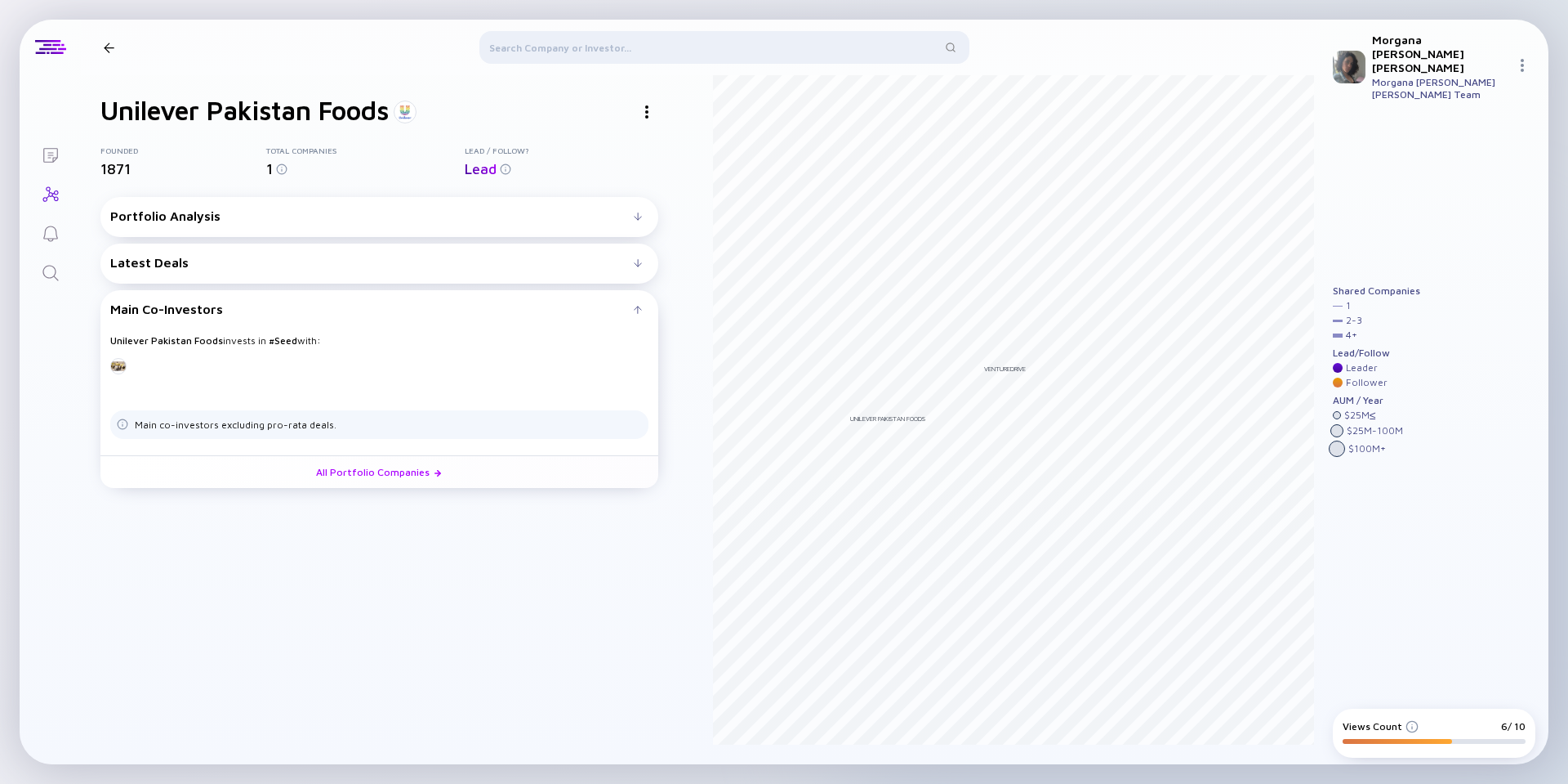
click at [653, 47] on div at bounding box center [724, 50] width 490 height 39
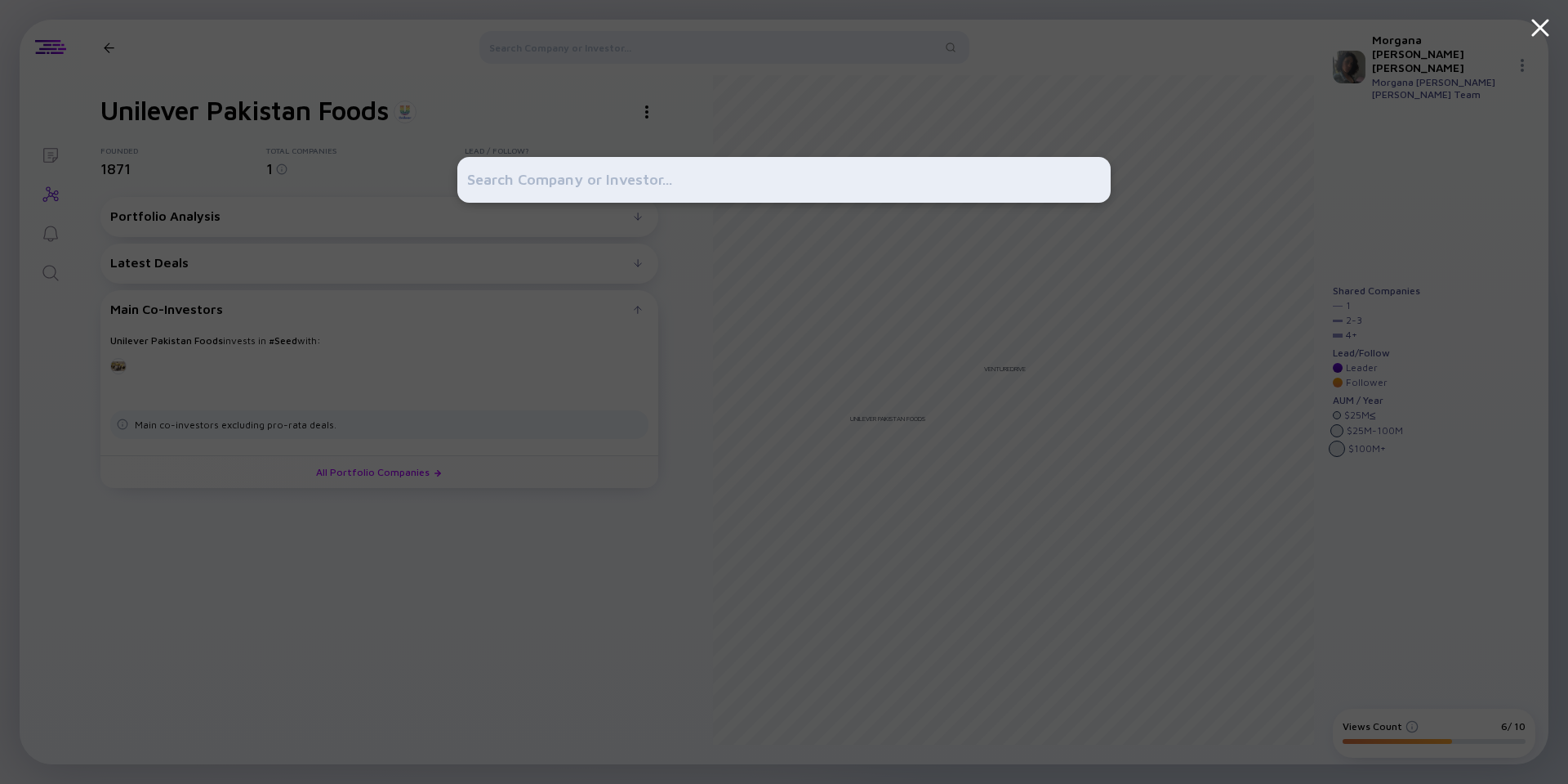
click at [665, 186] on input "text" at bounding box center [784, 179] width 634 height 29
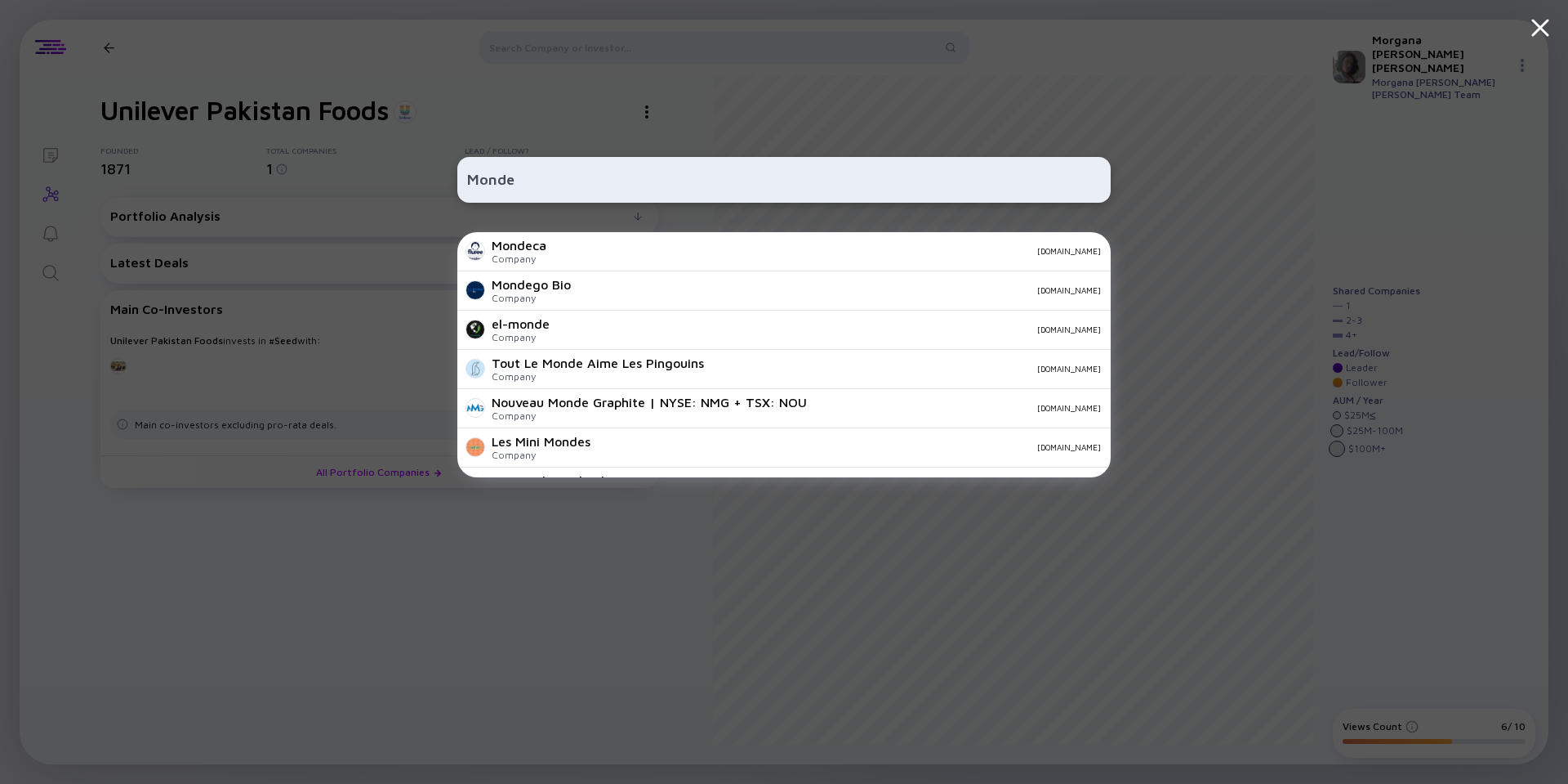
type input "Mondel"
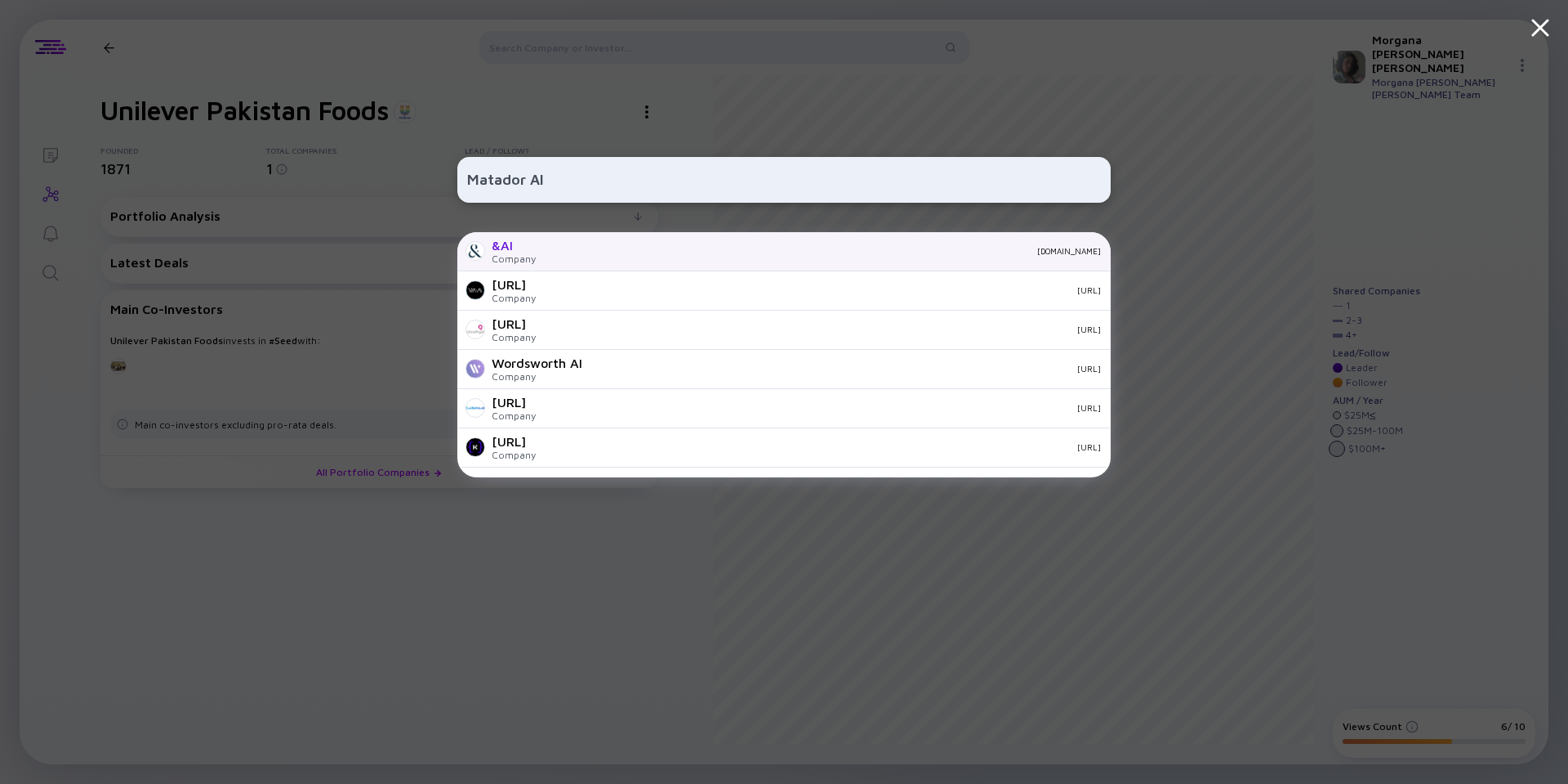
type input "Matador AI"
click at [561, 247] on div "[DOMAIN_NAME]" at bounding box center [824, 250] width 552 height 10
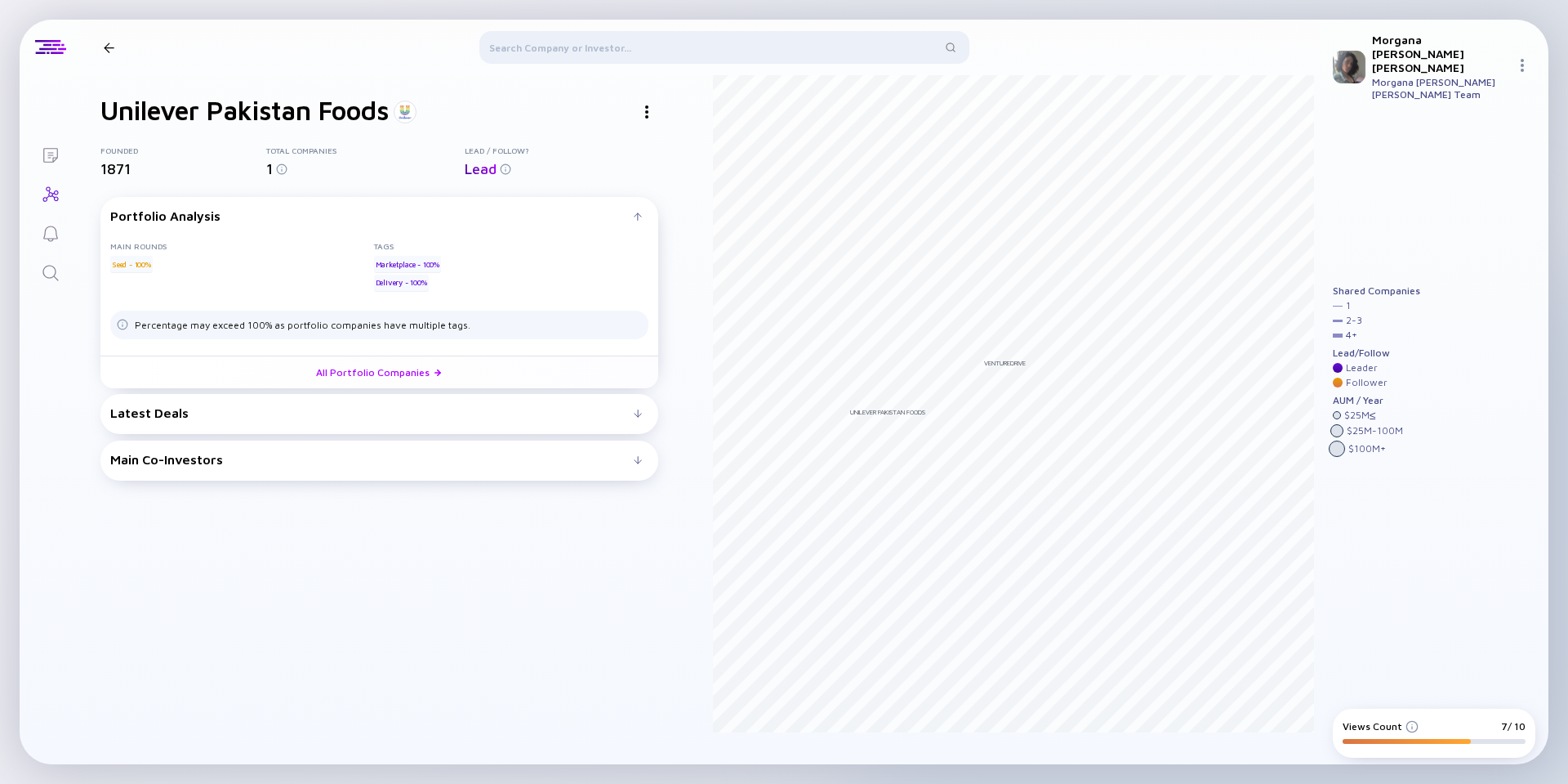
click at [569, 46] on div at bounding box center [724, 50] width 490 height 39
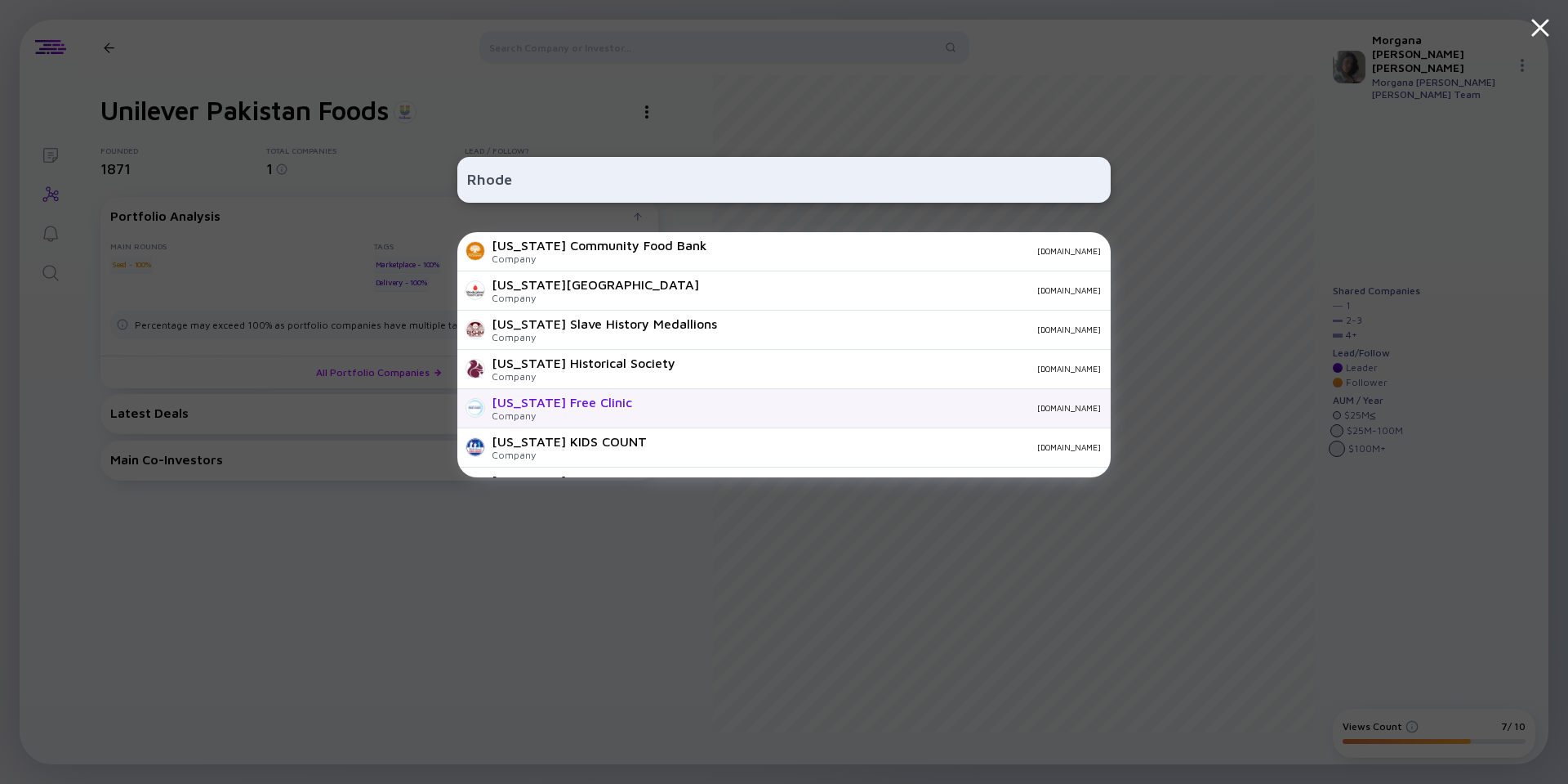
scroll to position [295, 0]
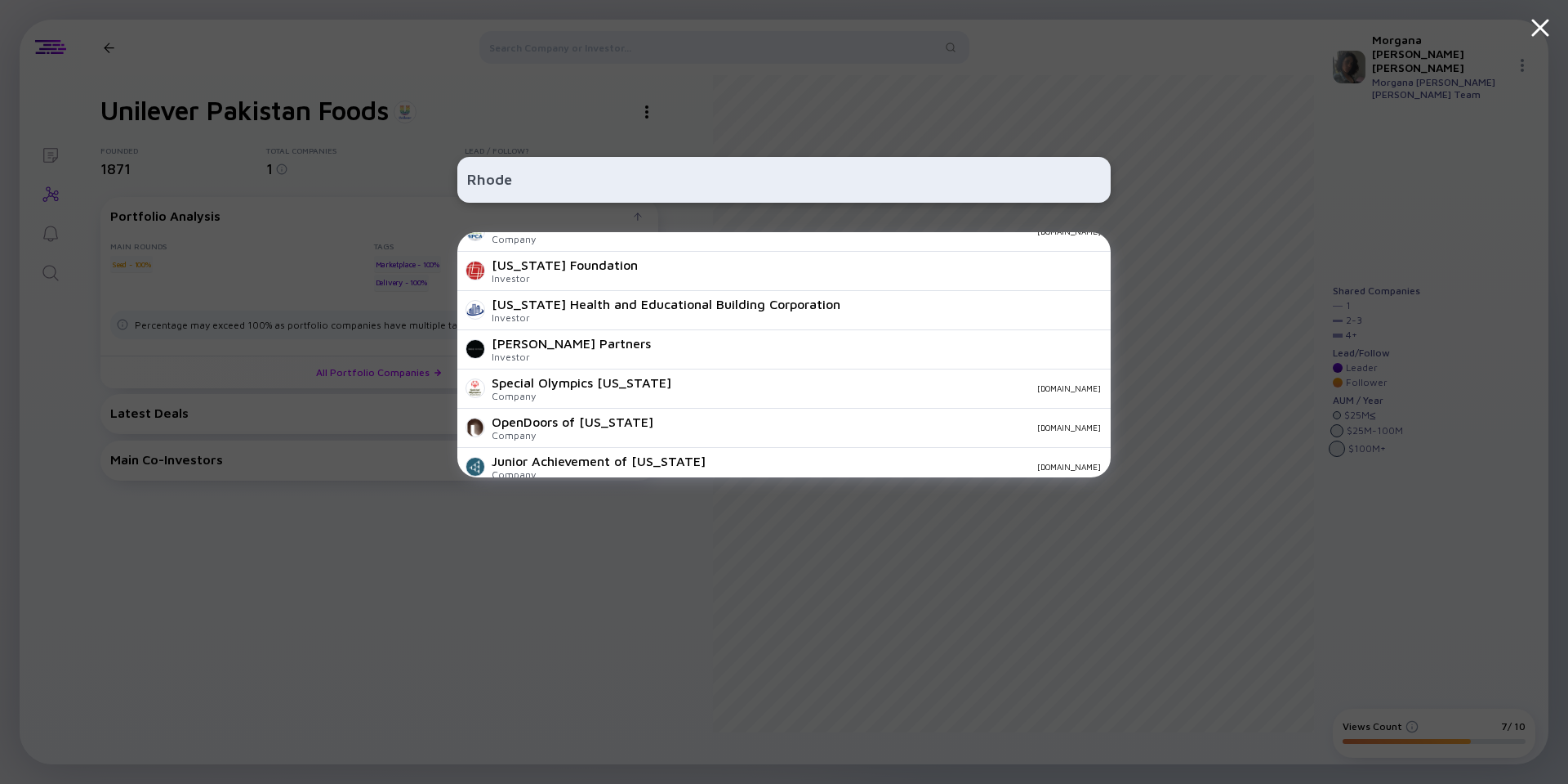
click at [611, 177] on input "Rhode" at bounding box center [784, 179] width 634 height 29
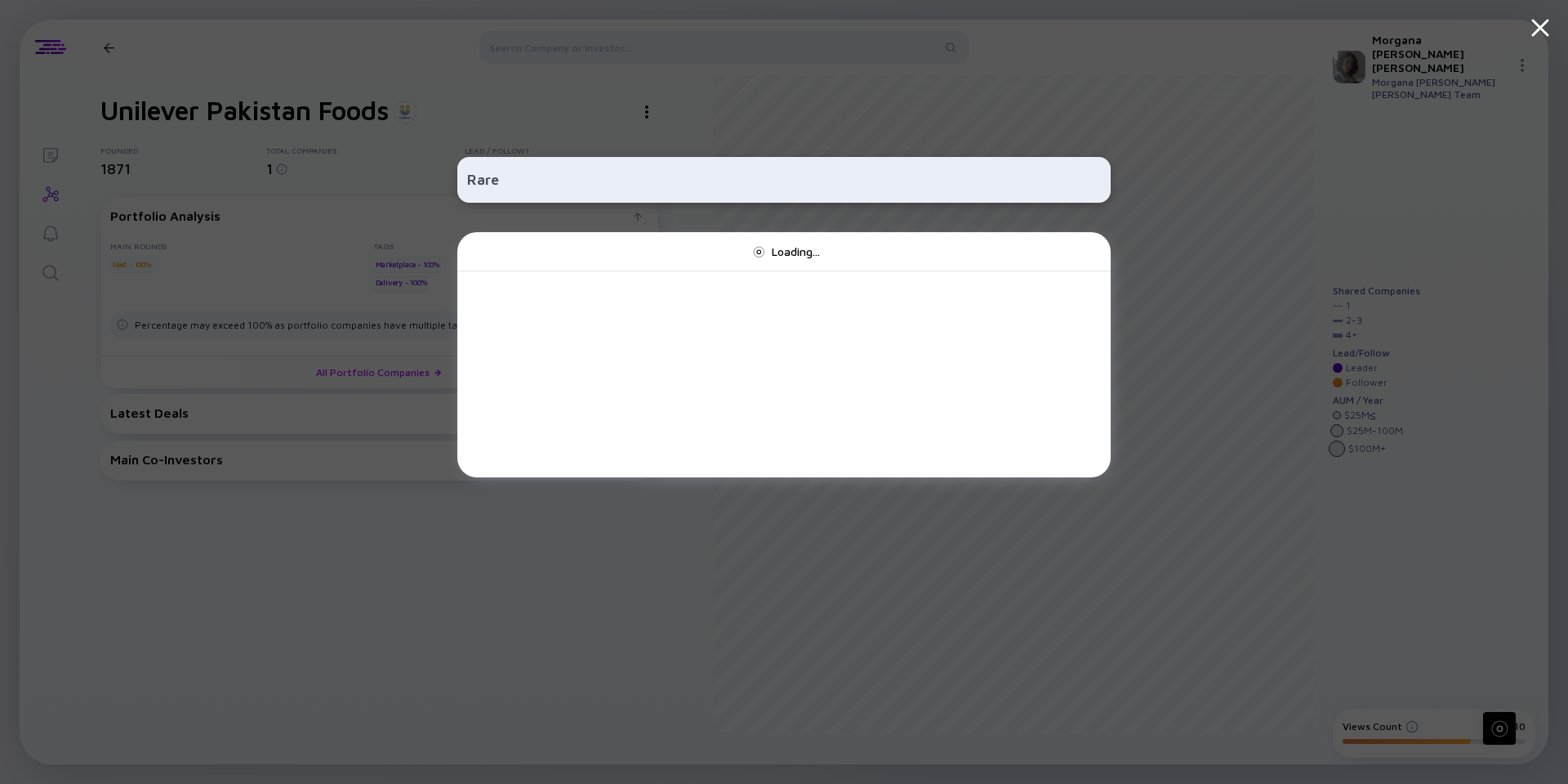
scroll to position [0, 0]
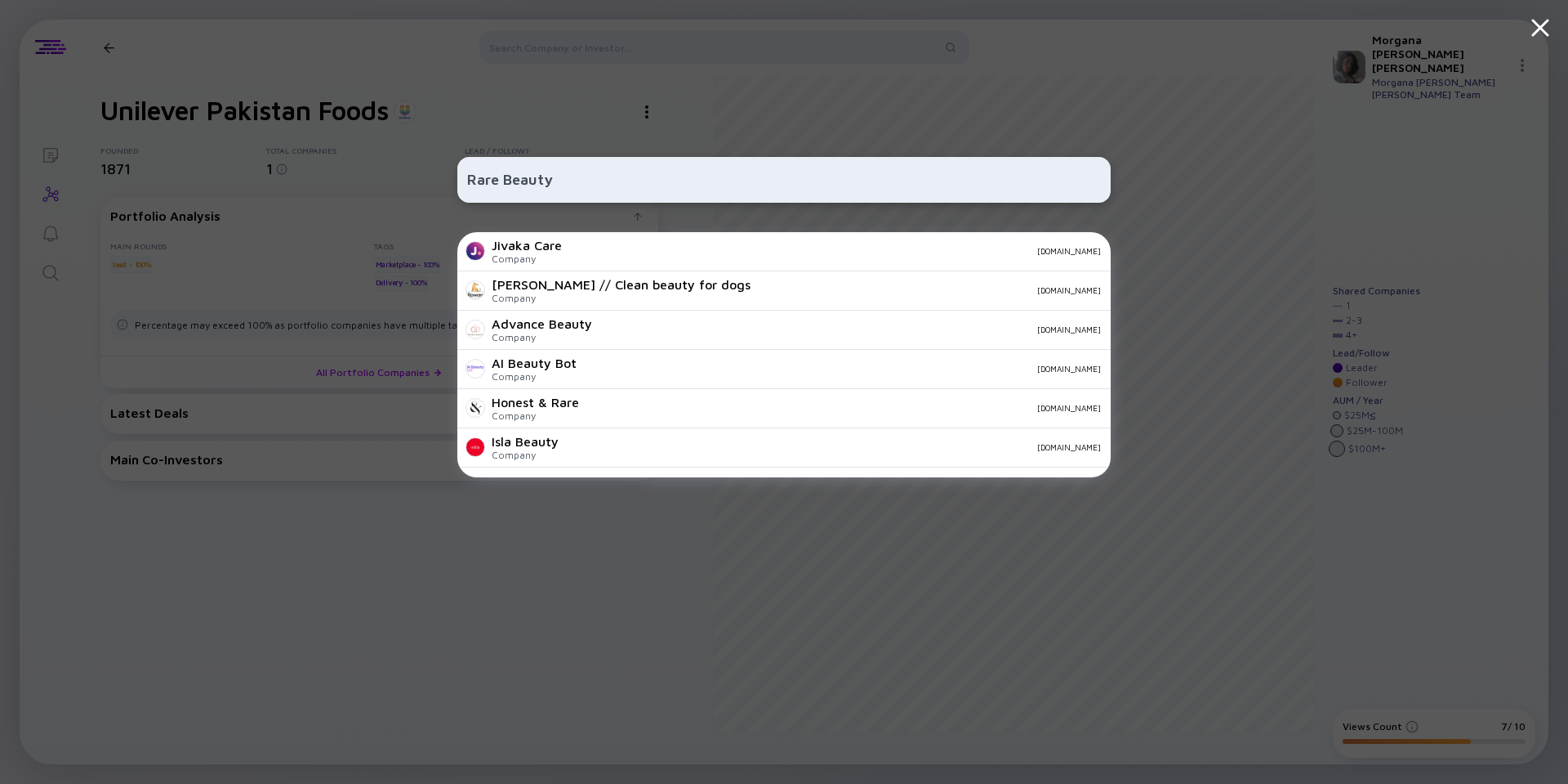
type input "Rare Beauty"
click at [494, 161] on div "Rare Beauty" at bounding box center [784, 179] width 653 height 45
click at [514, 180] on input "Rare Beauty" at bounding box center [784, 179] width 634 height 29
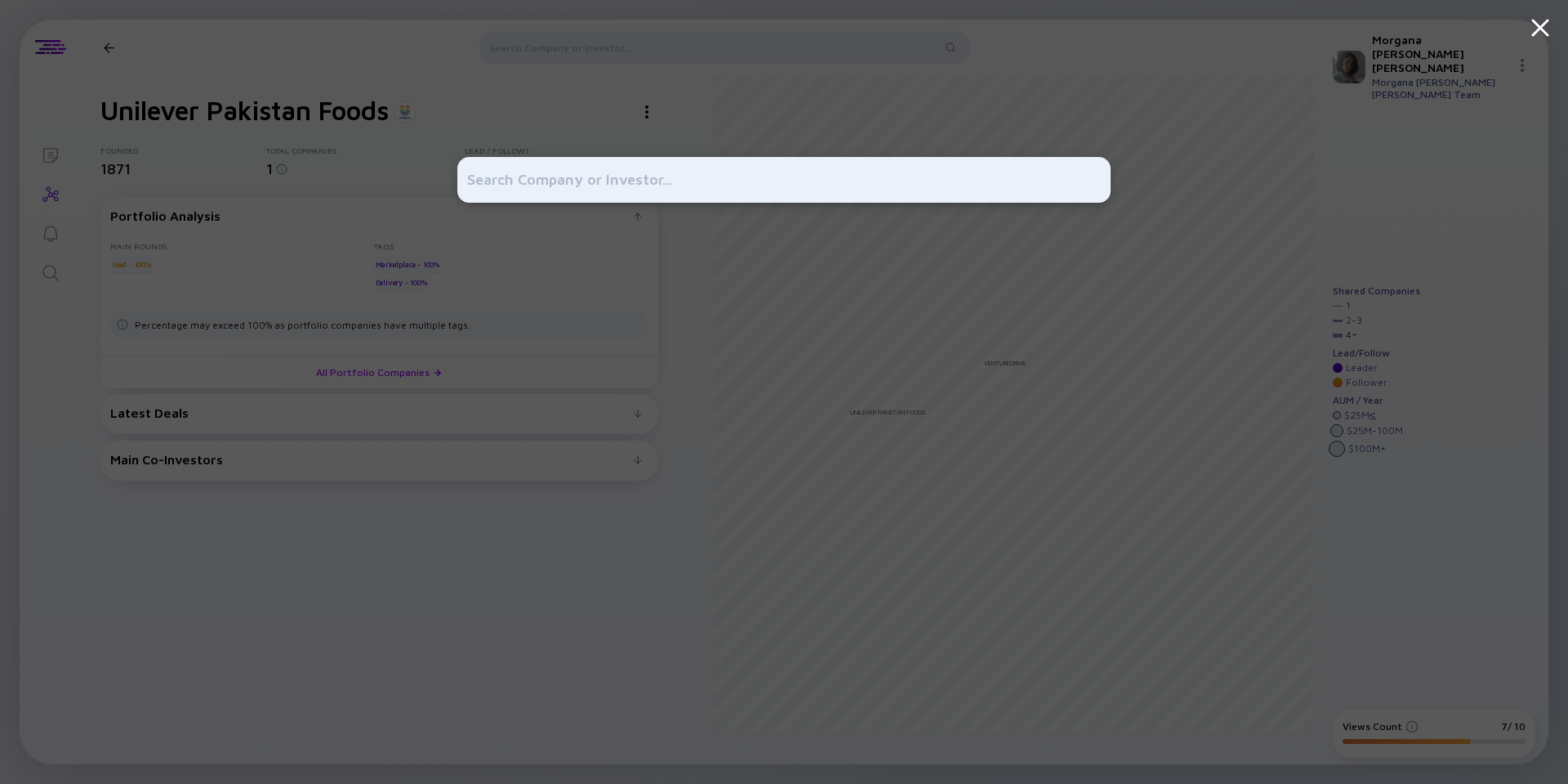
click at [1287, 170] on div at bounding box center [784, 392] width 1568 height 784
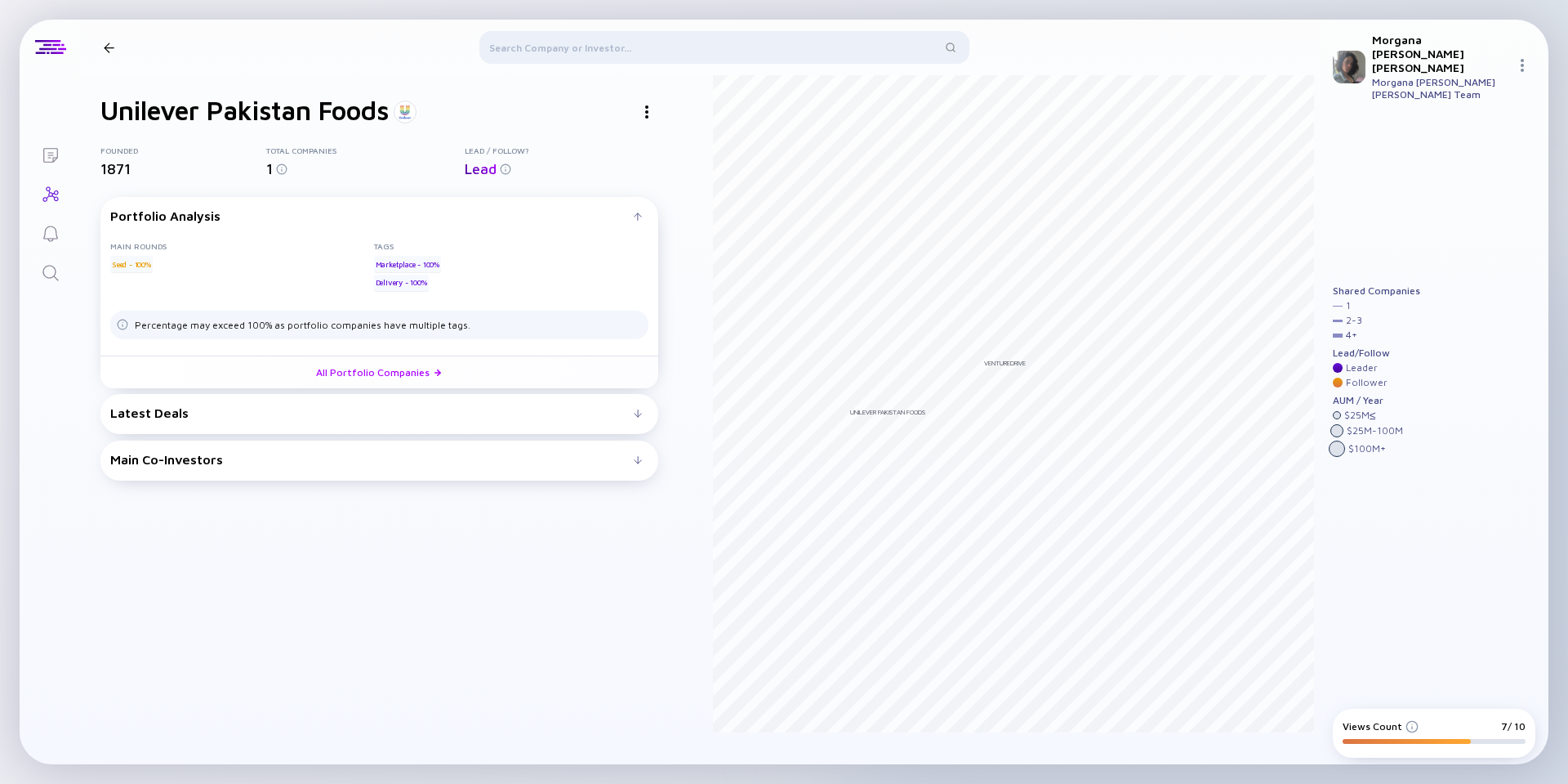
click at [596, 53] on div at bounding box center [724, 50] width 490 height 39
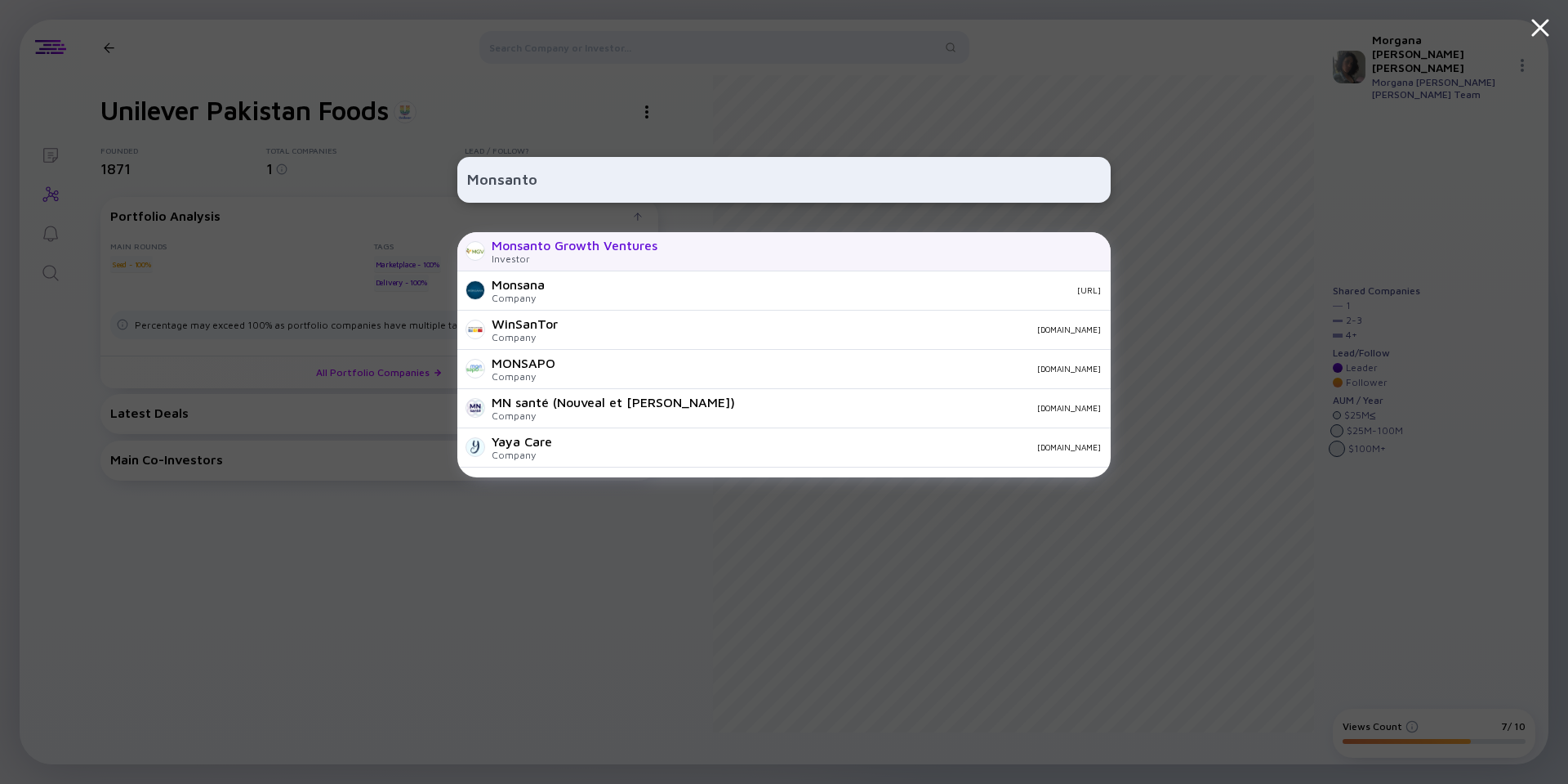
type input "Monsanto"
click at [613, 257] on div "Investor" at bounding box center [574, 259] width 166 height 13
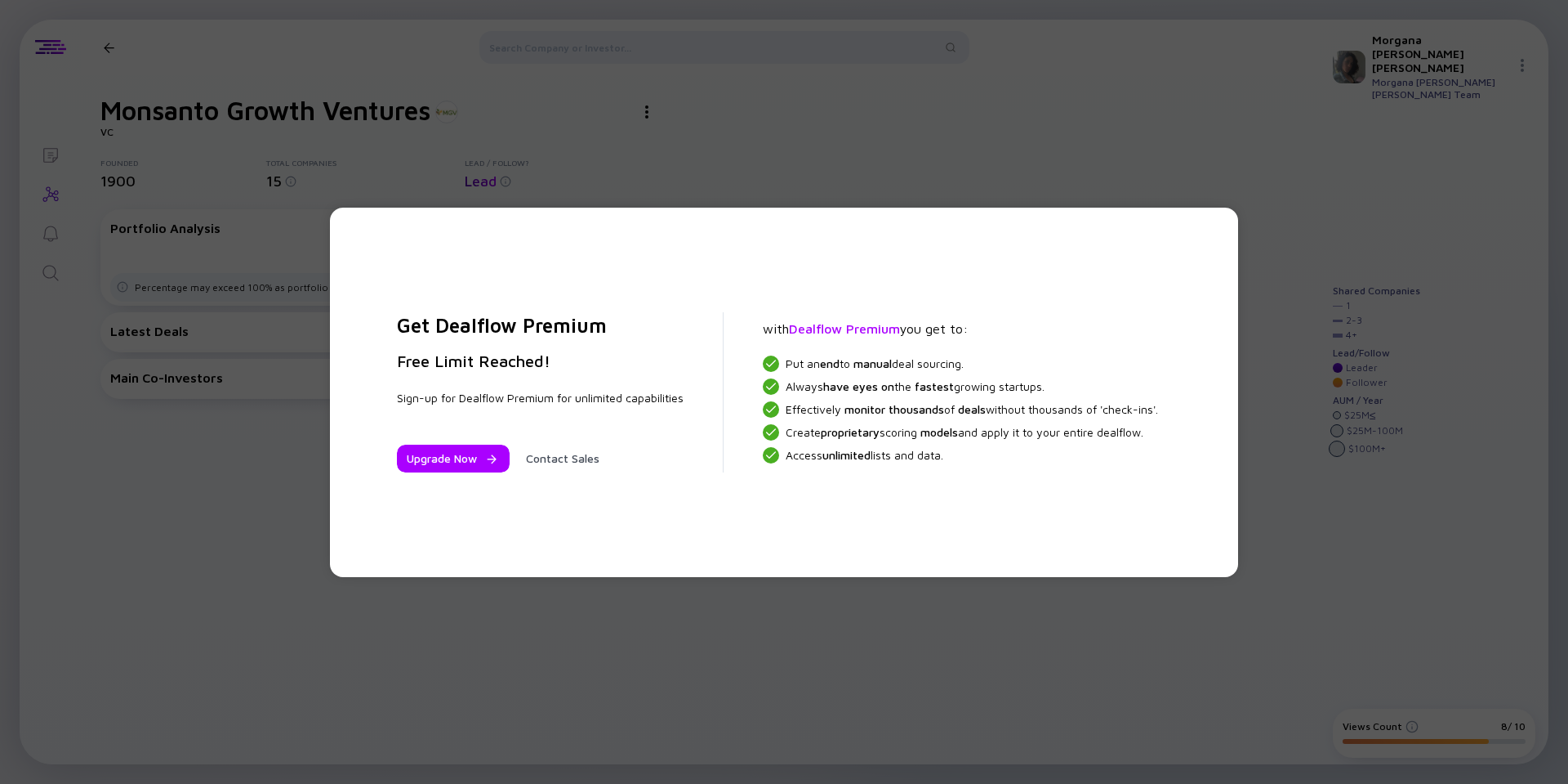
click at [1336, 544] on div "Get Dealflow Premium Free Limit Reached! Sign-up for Dealflow Premium for unlim…" at bounding box center [784, 392] width 1568 height 784
click at [1360, 524] on div "Get Dealflow Premium Free Limit Reached! Sign-up for Dealflow Premium for unlim…" at bounding box center [784, 392] width 1568 height 784
click at [1360, 523] on div "Get Dealflow Premium Free Limit Reached! Sign-up for Dealflow Premium for unlim…" at bounding box center [784, 392] width 1568 height 784
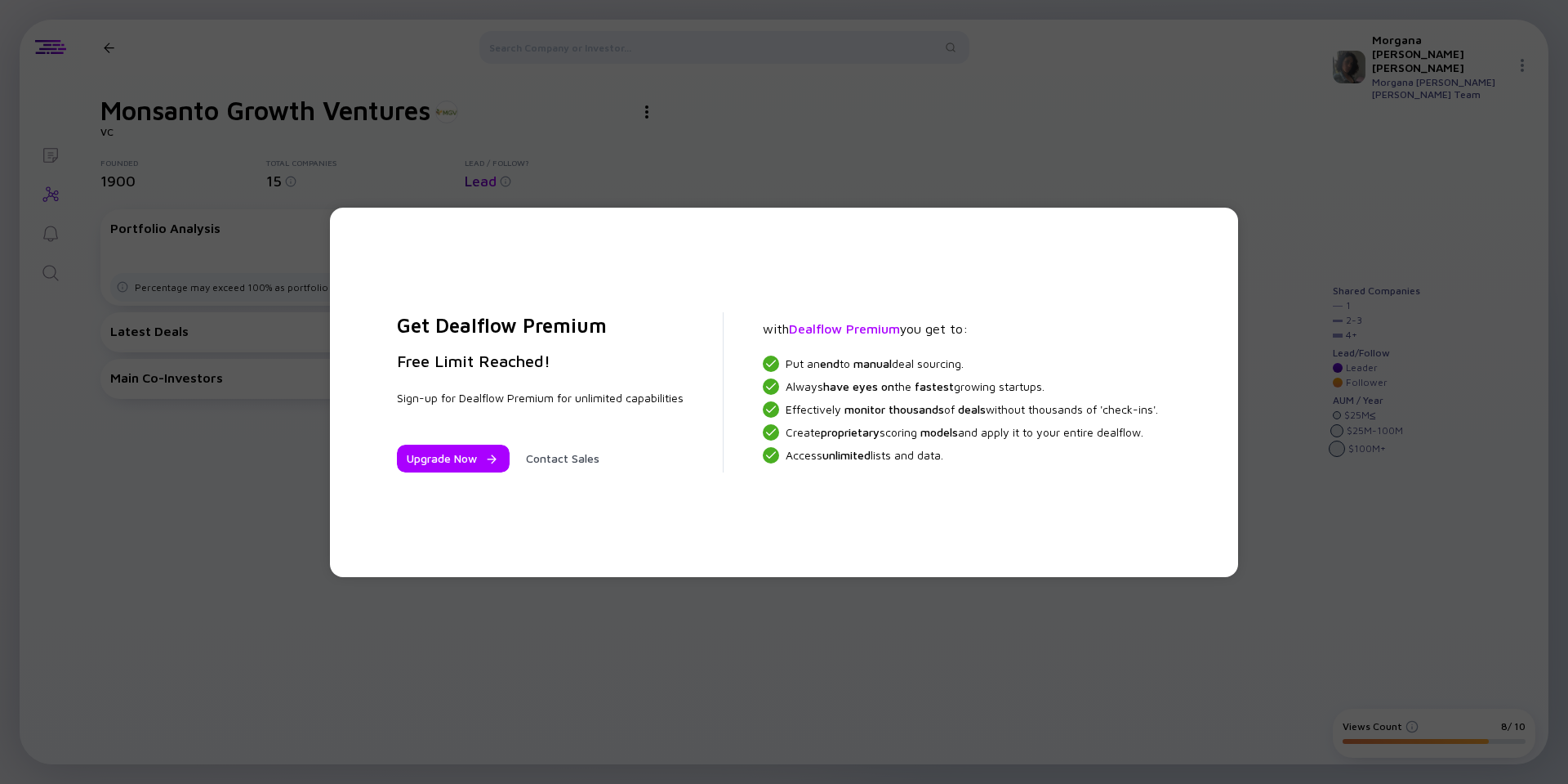
click at [1039, 667] on div "Get Dealflow Premium Free Limit Reached! Sign-up for Dealflow Premium for unlim…" at bounding box center [784, 392] width 1568 height 784
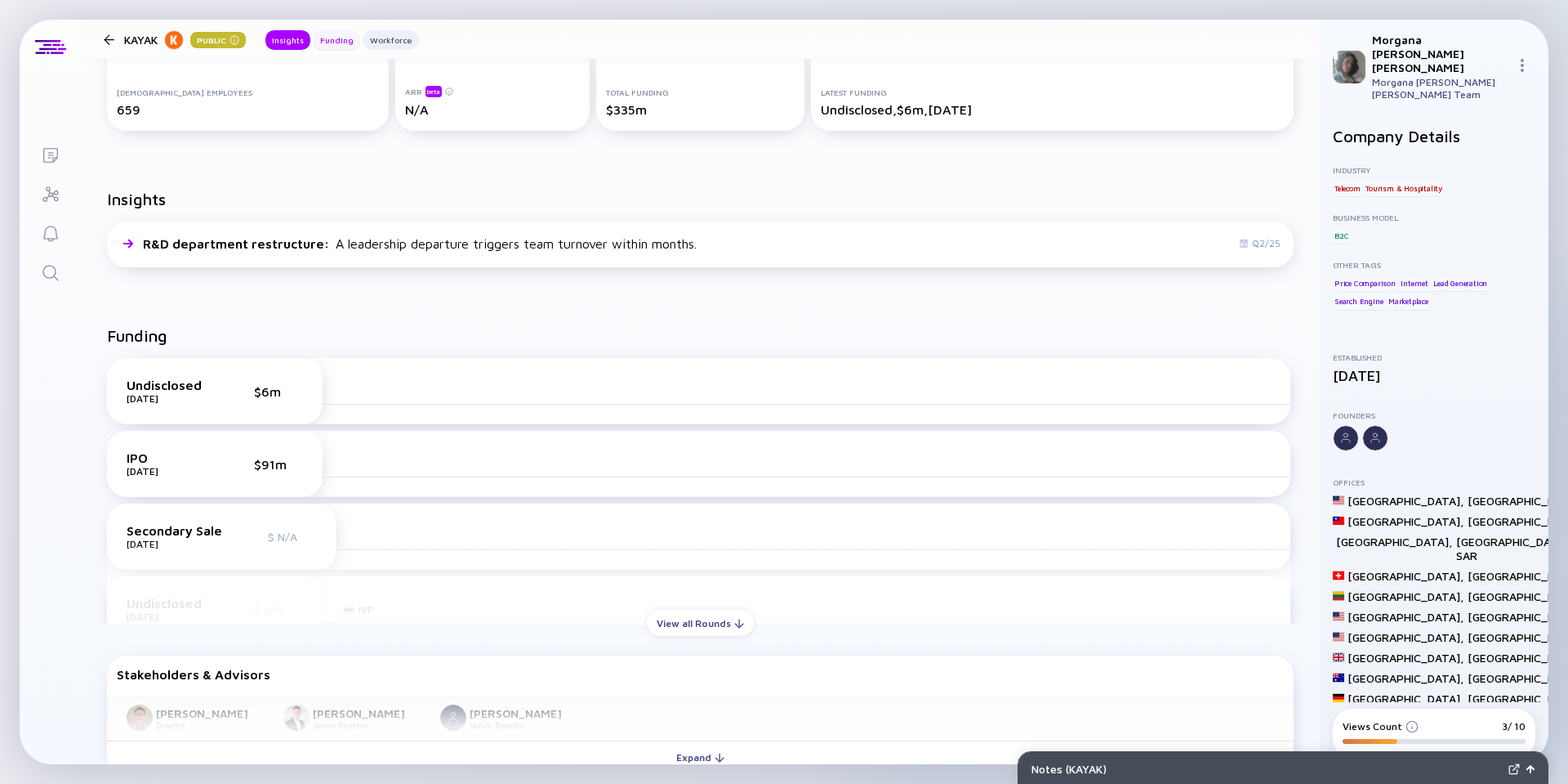
click at [326, 32] on div "Funding" at bounding box center [336, 40] width 46 height 16
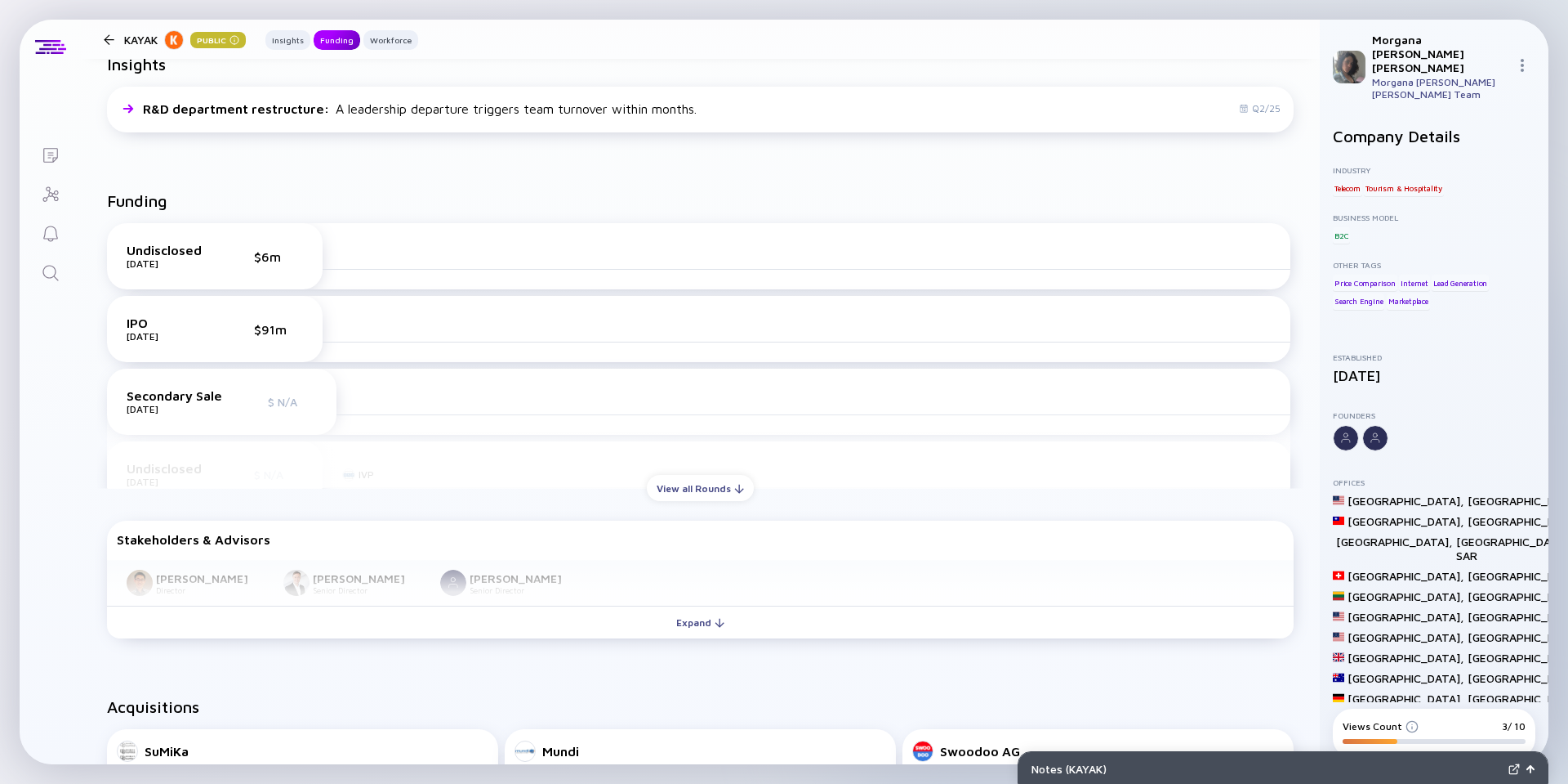
scroll to position [437, 0]
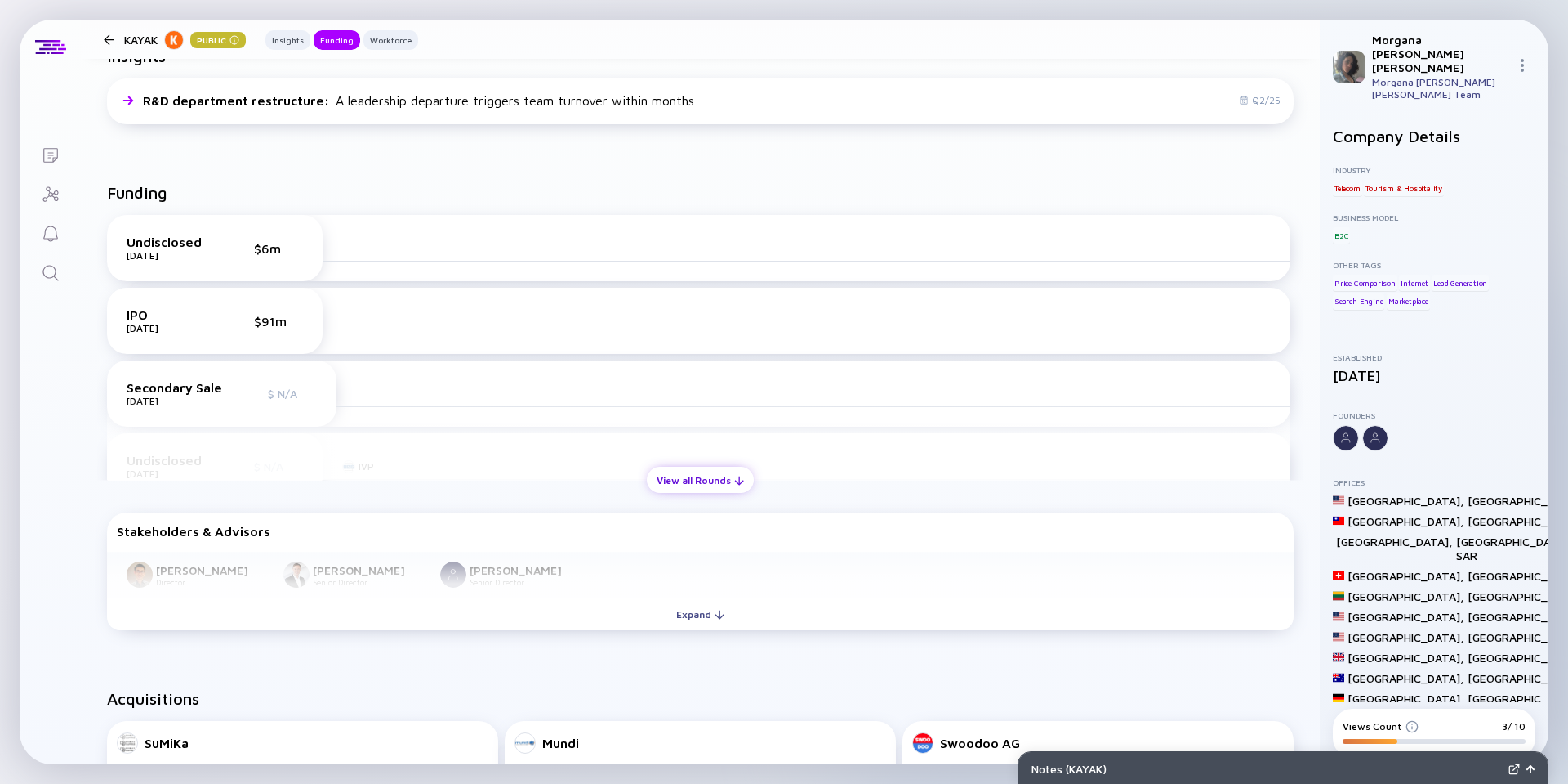
click at [668, 471] on div "View all Rounds" at bounding box center [700, 480] width 107 height 25
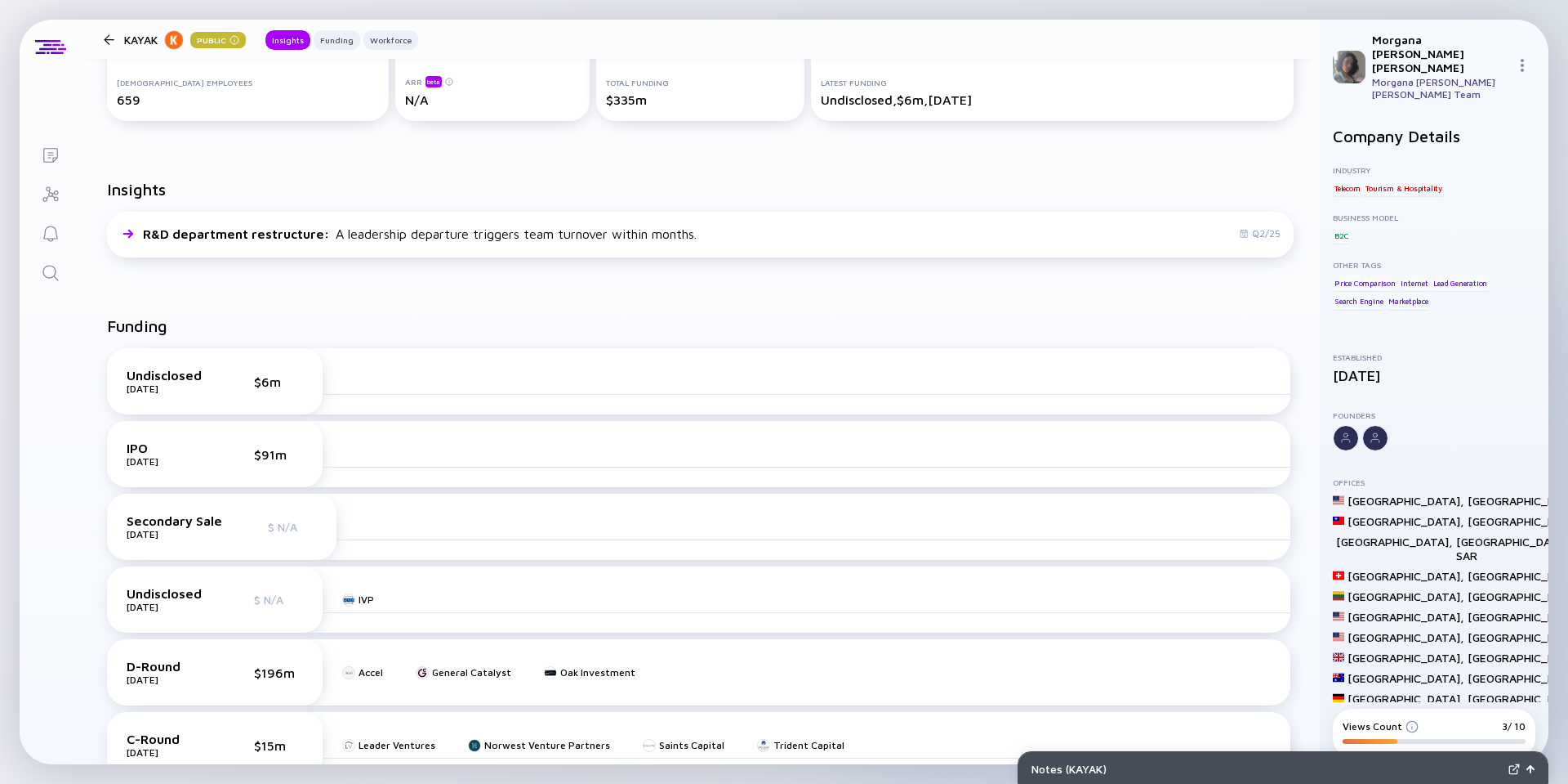
scroll to position [143, 0]
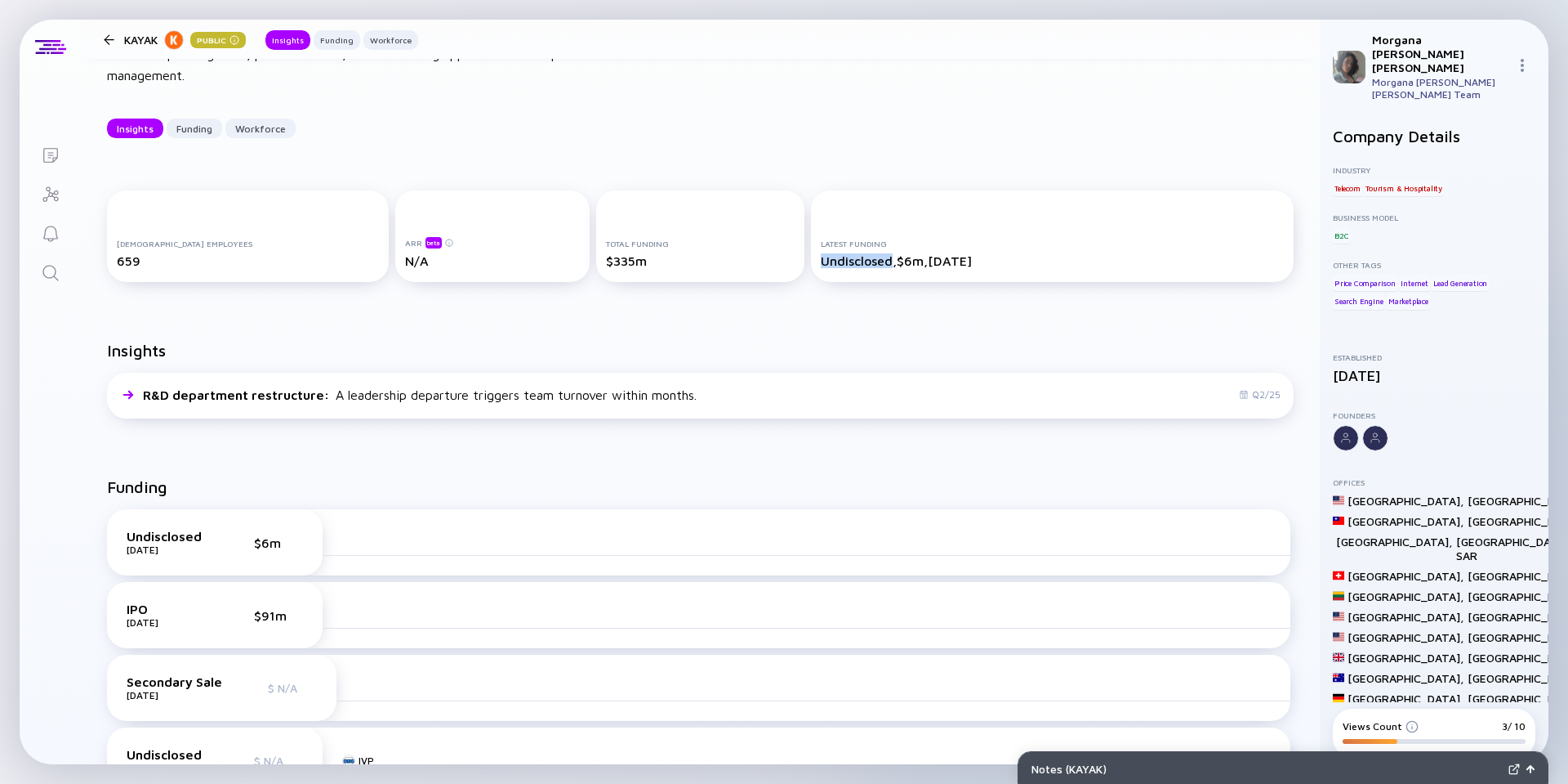
drag, startPoint x: 875, startPoint y: 265, endPoint x: 801, endPoint y: 261, distance: 74.1
click at [811, 261] on div "Latest Funding Undisclosed, $6m, Jul 2012" at bounding box center [1052, 236] width 483 height 92
copy div "Undisclosed"
click at [210, 540] on div "Undisclosed Jul 2012 $6m" at bounding box center [215, 542] width 177 height 27
click at [175, 537] on div "Undisclosed" at bounding box center [168, 536] width 82 height 15
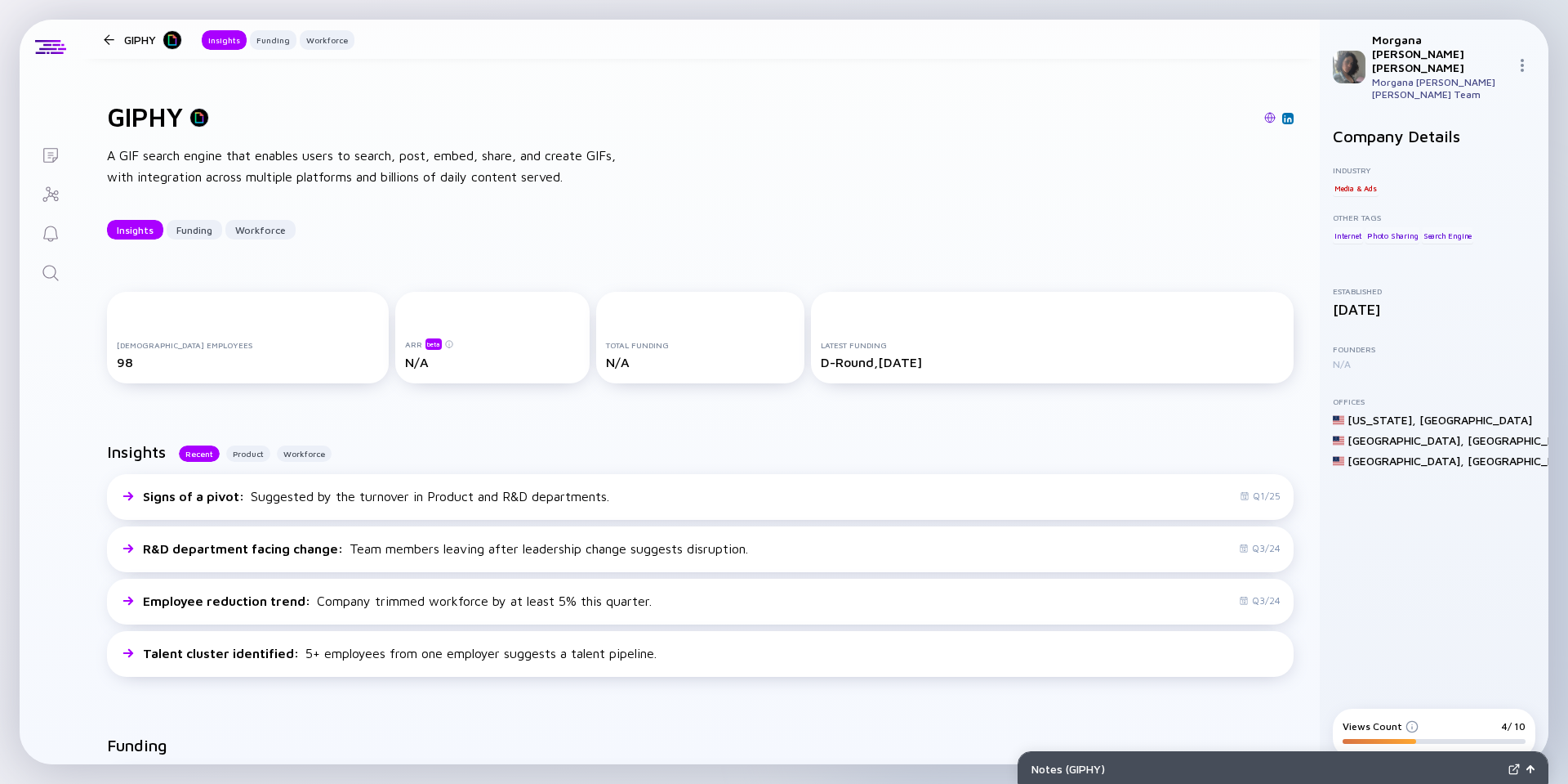
scroll to position [441, 0]
